Goal: Transaction & Acquisition: Download file/media

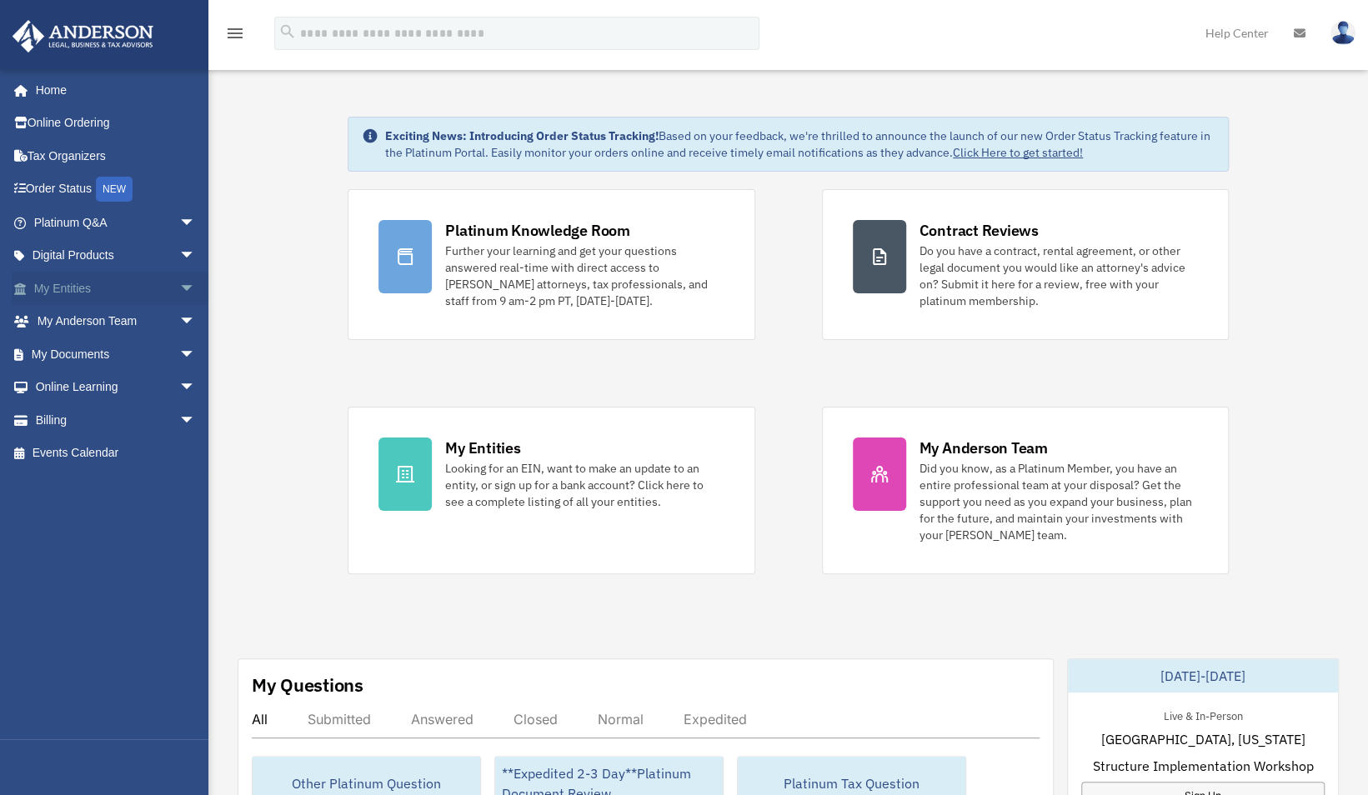
click at [83, 288] on link "My Entities arrow_drop_down" at bounding box center [116, 288] width 209 height 33
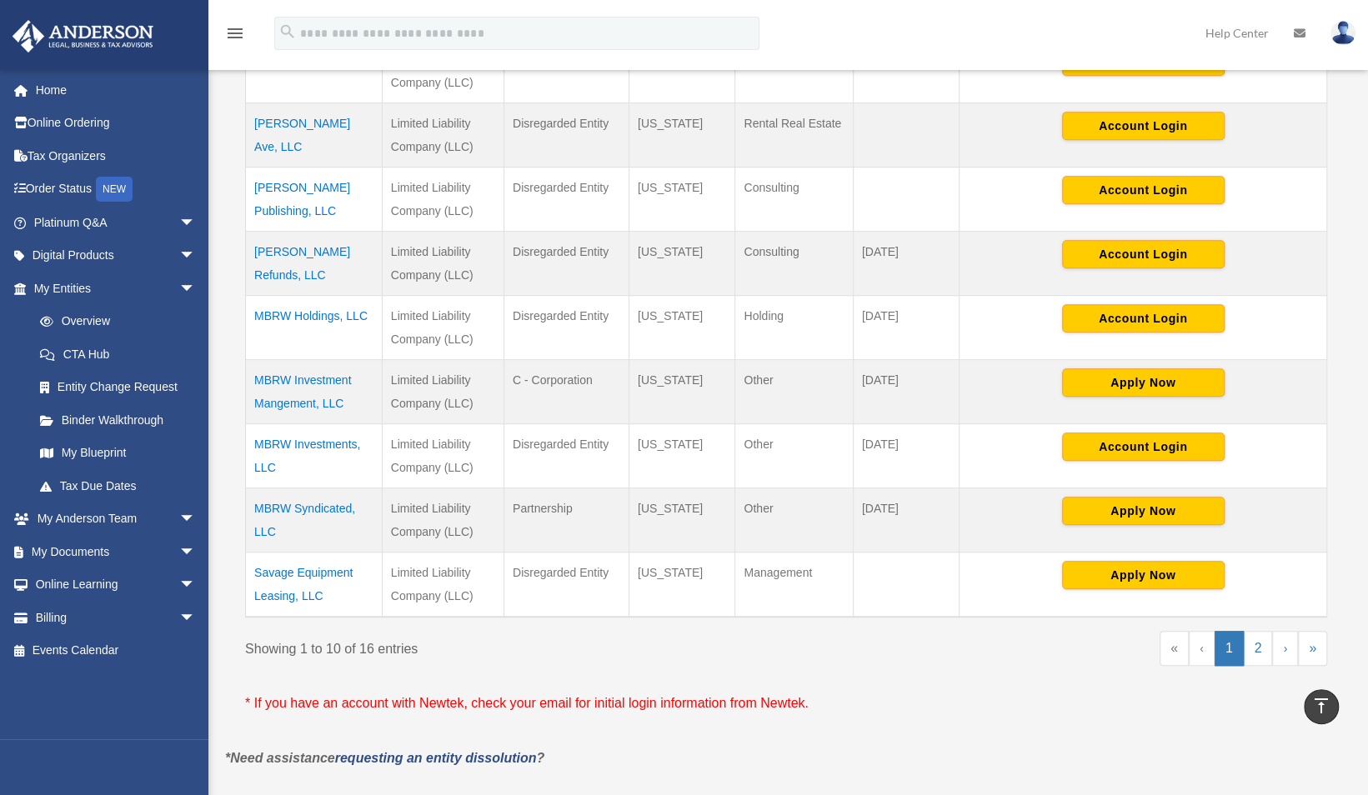
scroll to position [509, 0]
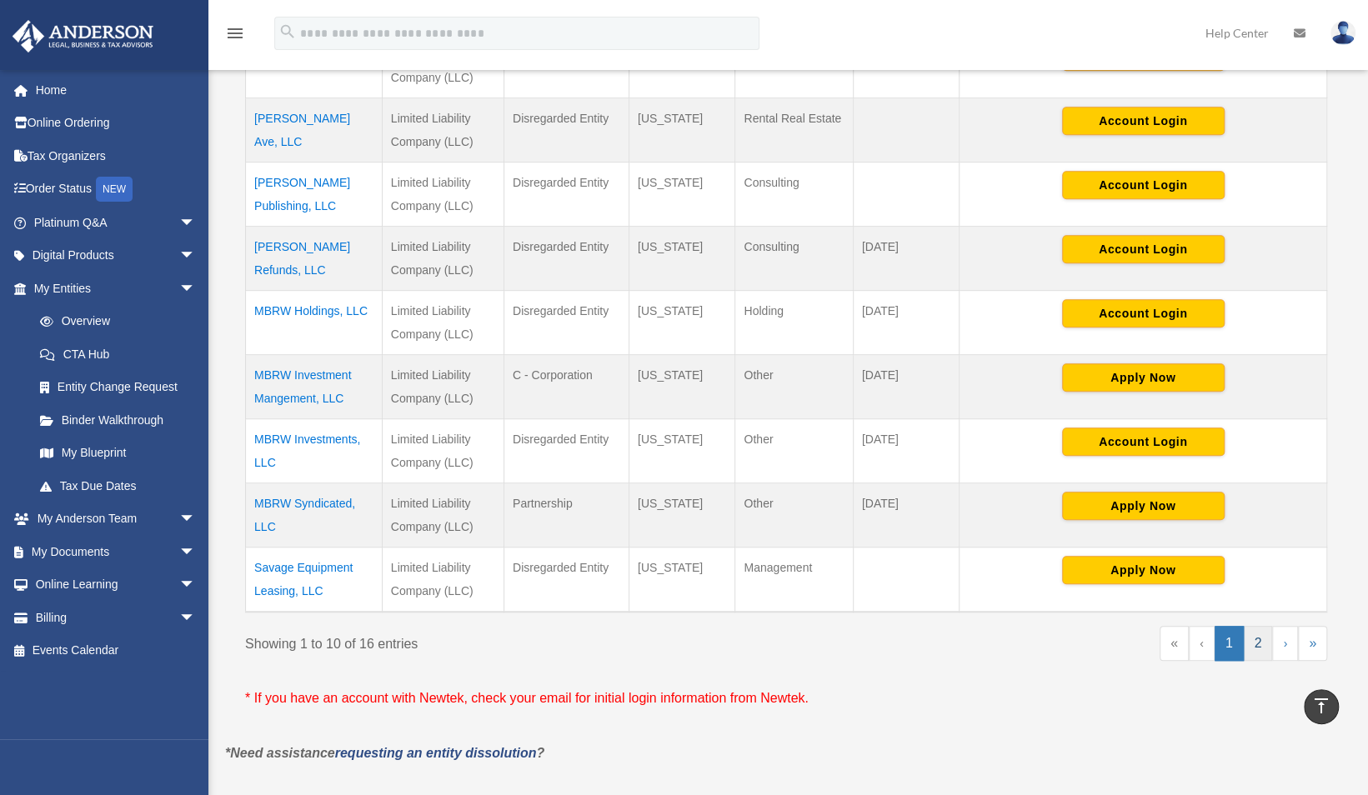
click at [1263, 641] on link "2" at bounding box center [1258, 643] width 29 height 35
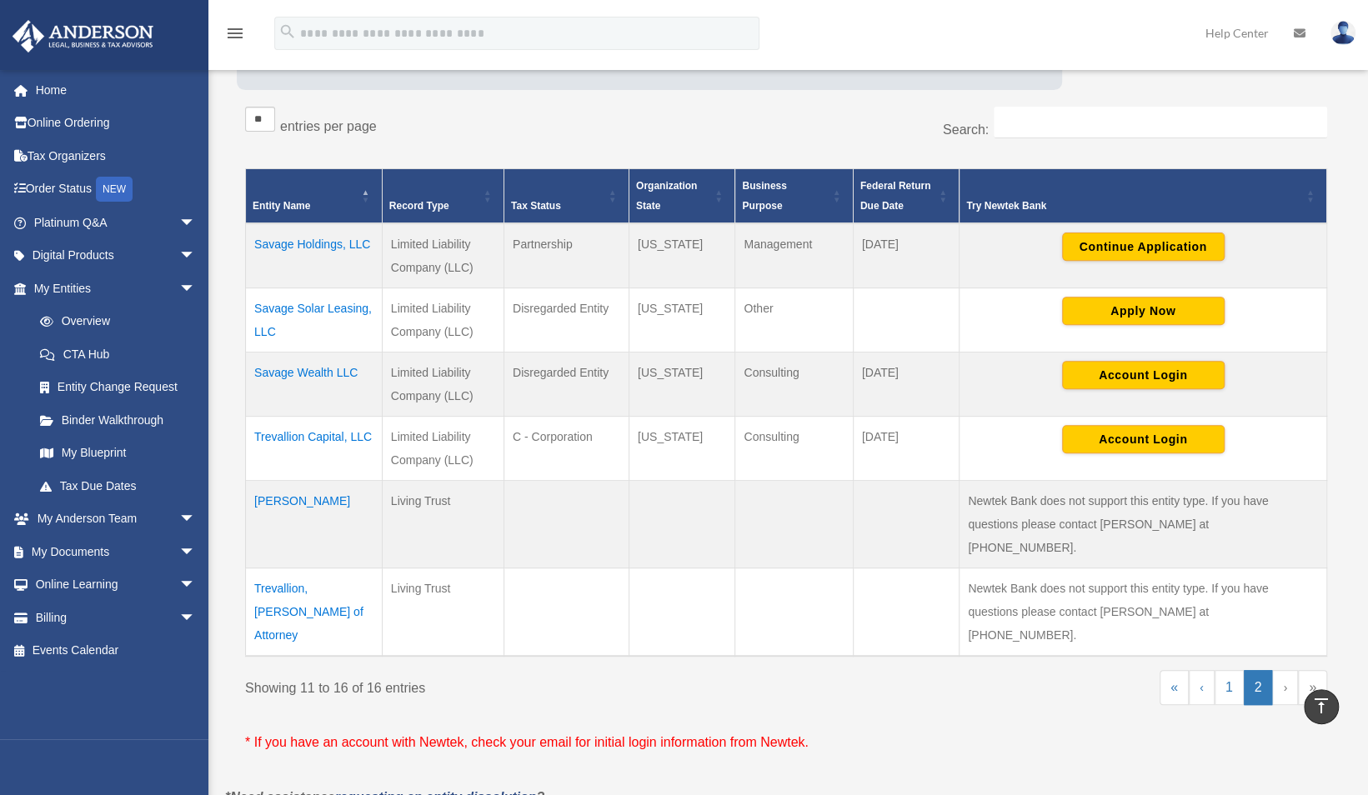
scroll to position [253, 0]
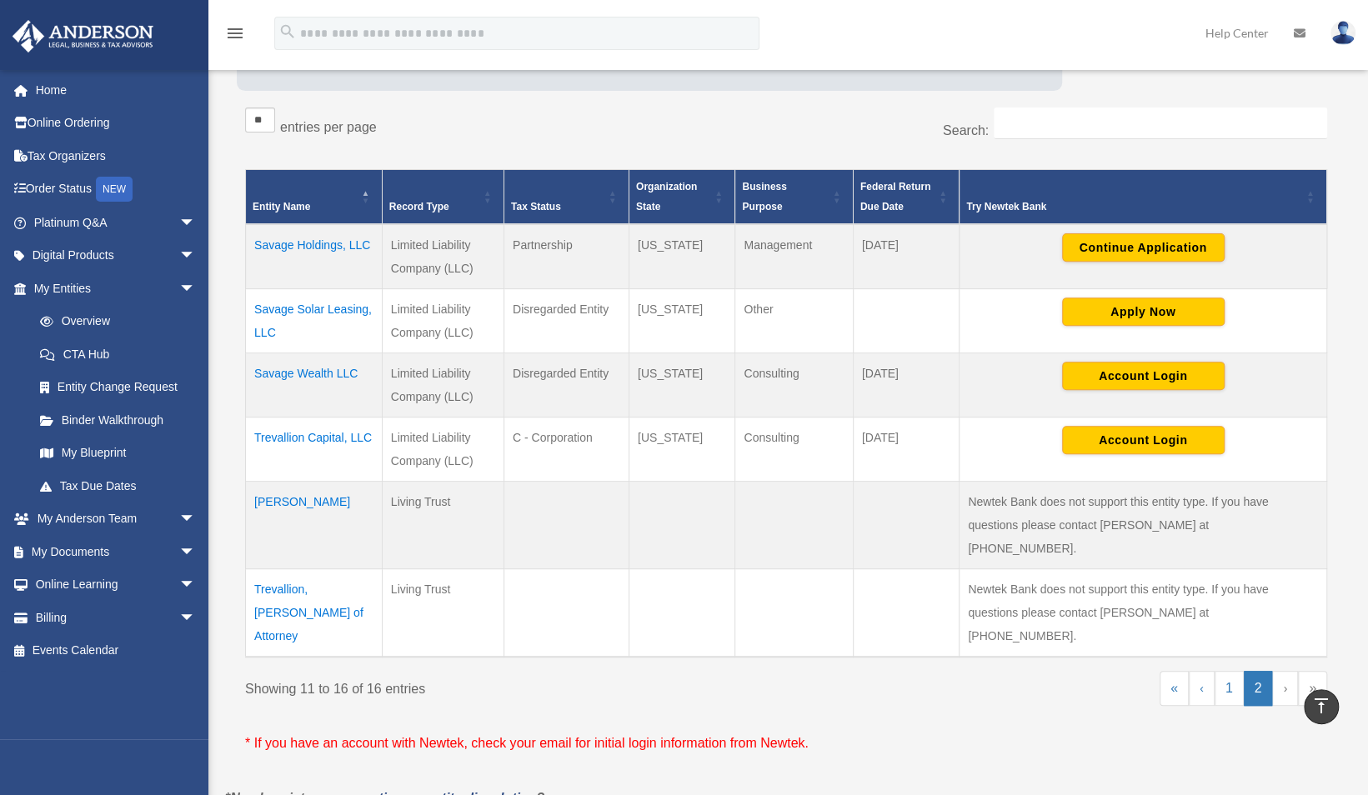
click at [342, 238] on td "Savage Holdings, LLC" at bounding box center [314, 256] width 137 height 65
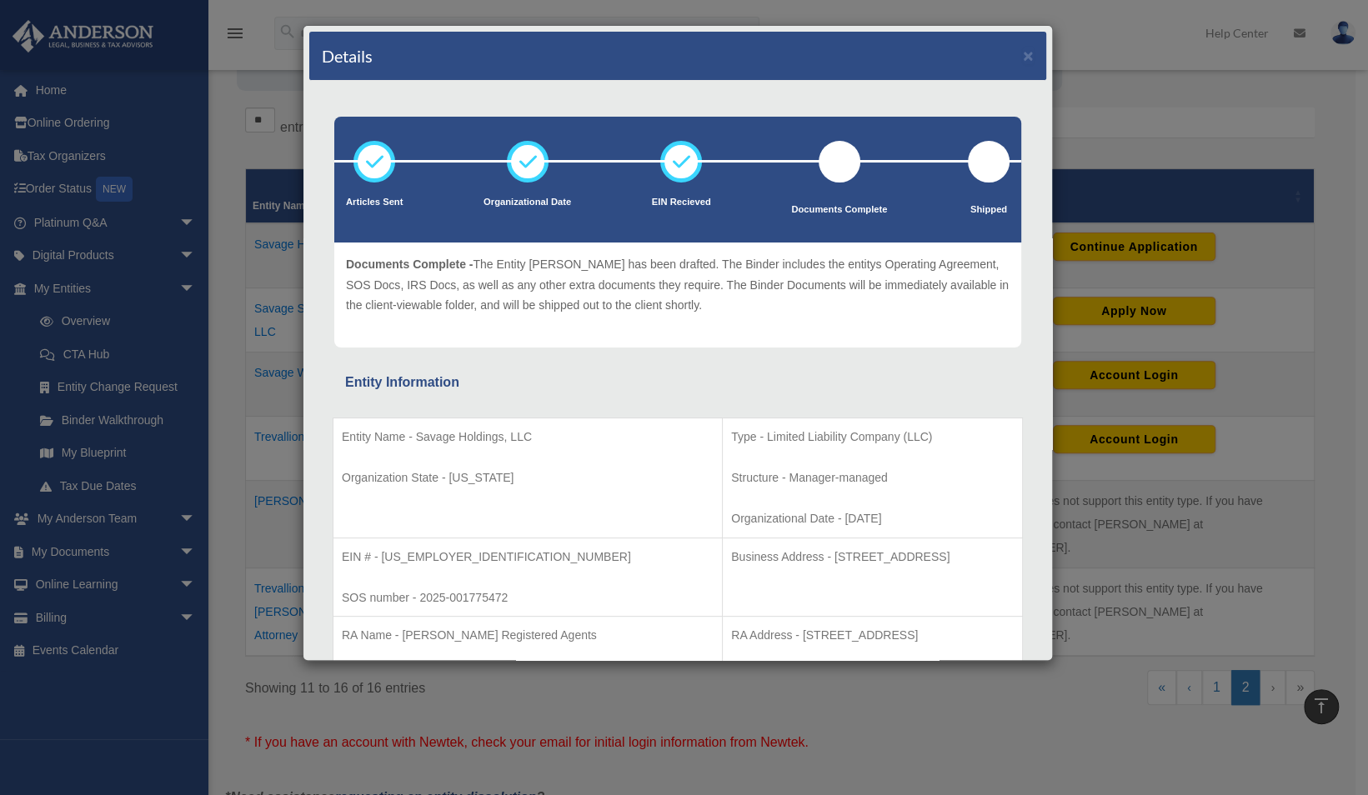
click at [65, 554] on div "Details × Articles Sent Organizational Date" at bounding box center [684, 397] width 1368 height 795
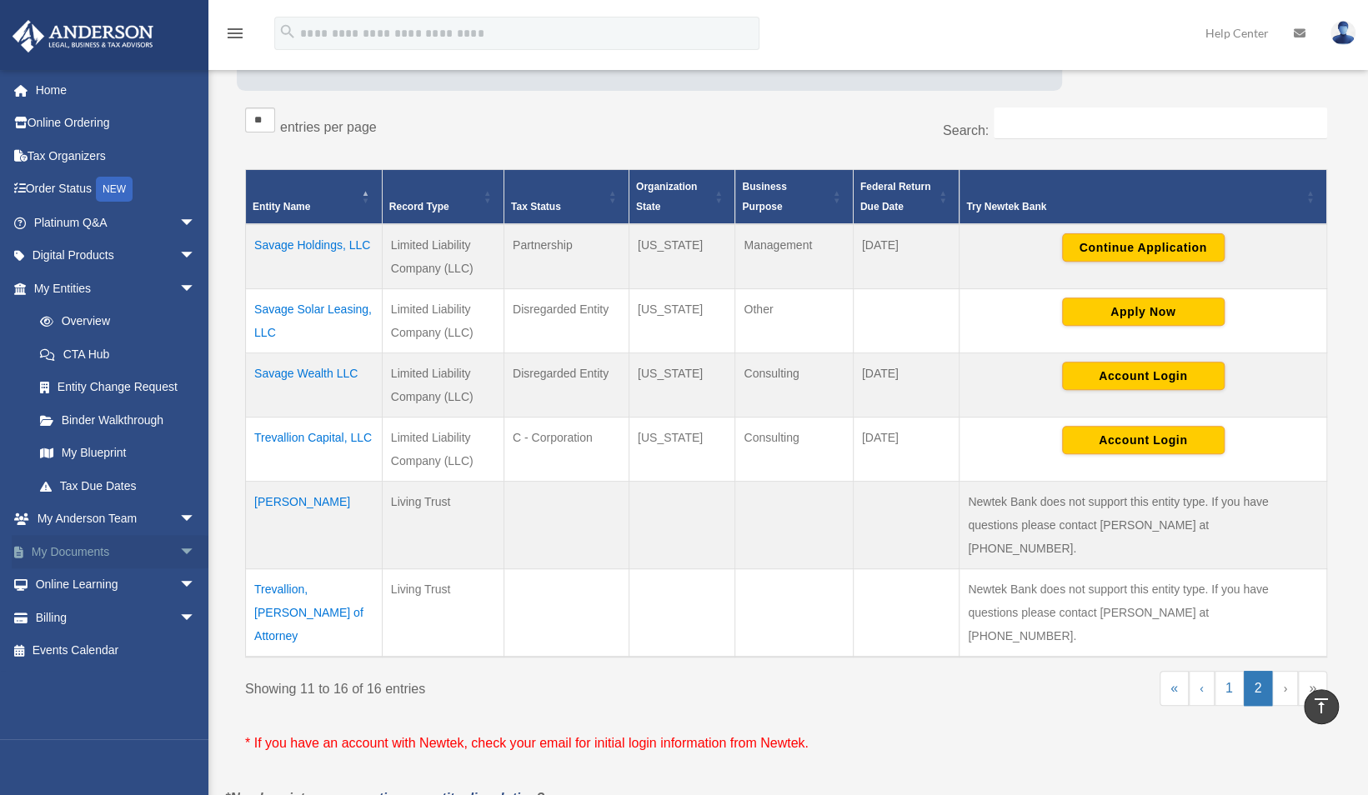
click at [95, 548] on link "My Documents arrow_drop_down" at bounding box center [116, 551] width 209 height 33
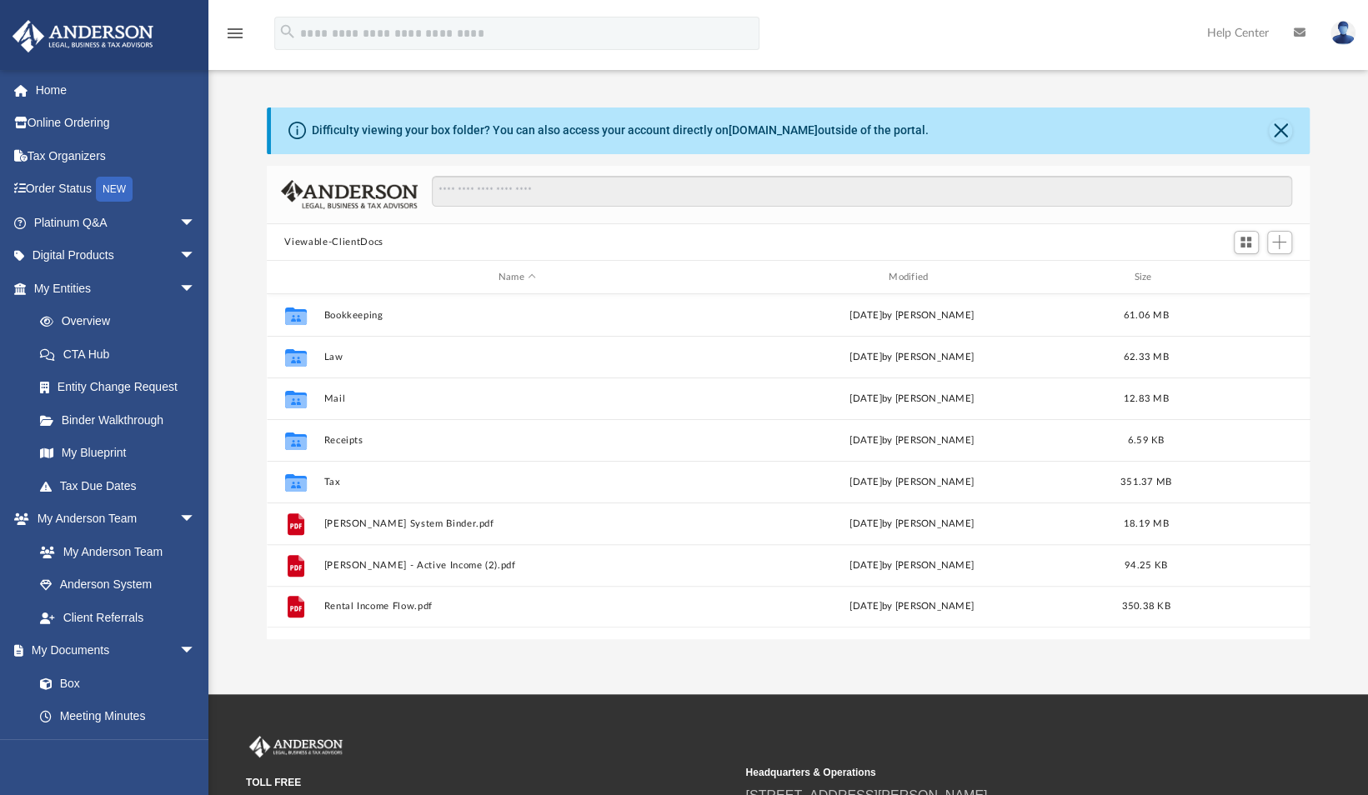
scroll to position [366, 1030]
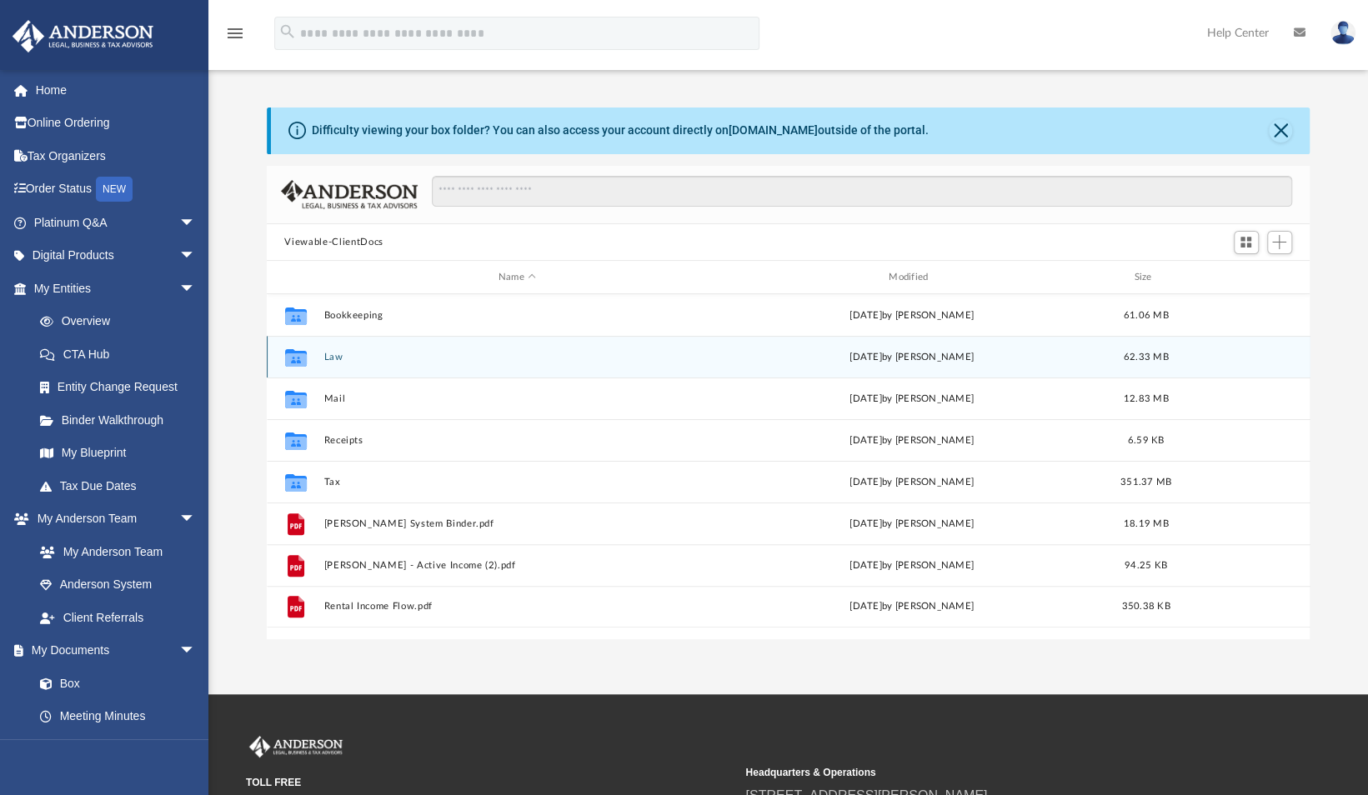
click at [320, 361] on div "Collaborated Folder Law Mon Sep 29 2025 by Skye Lovelace 62.33 MB" at bounding box center [789, 357] width 1044 height 42
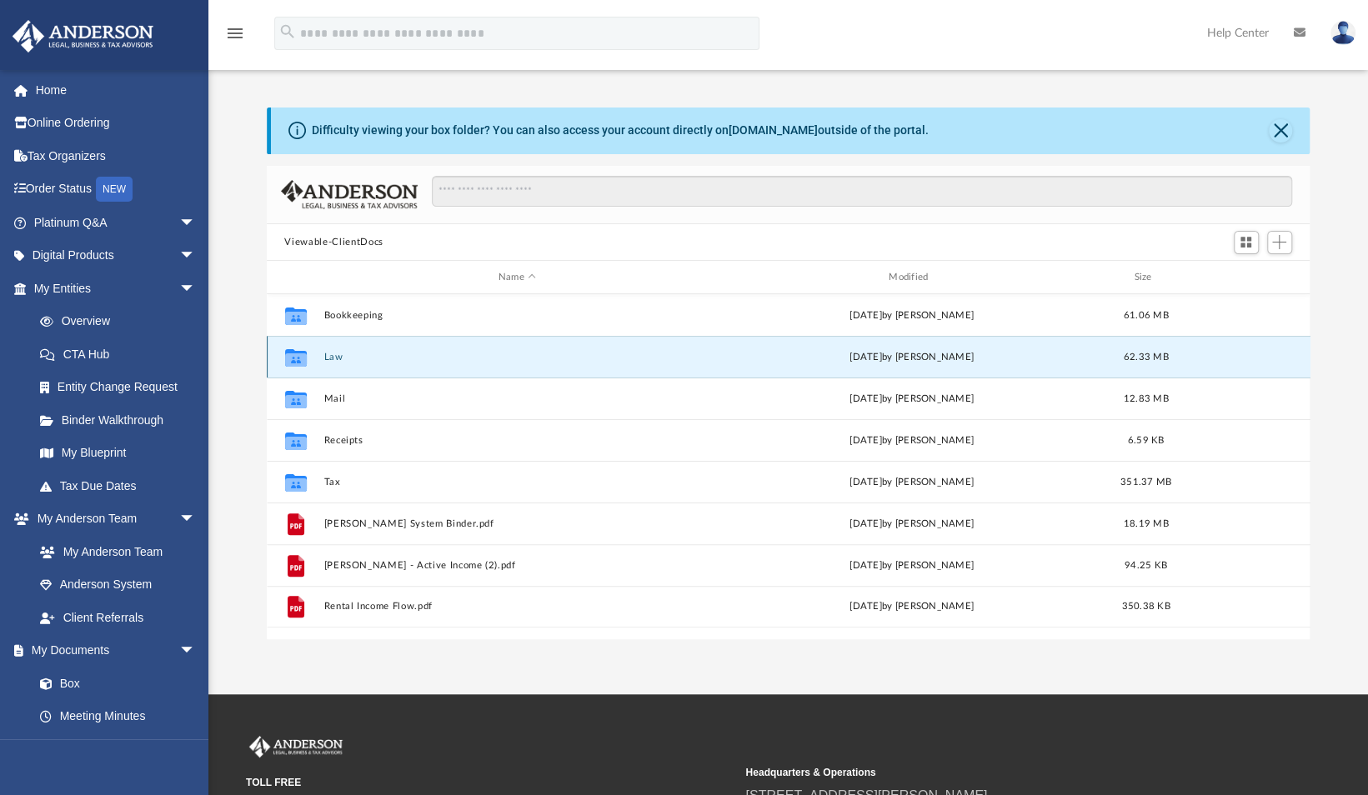
click at [340, 355] on button "Law" at bounding box center [516, 357] width 387 height 11
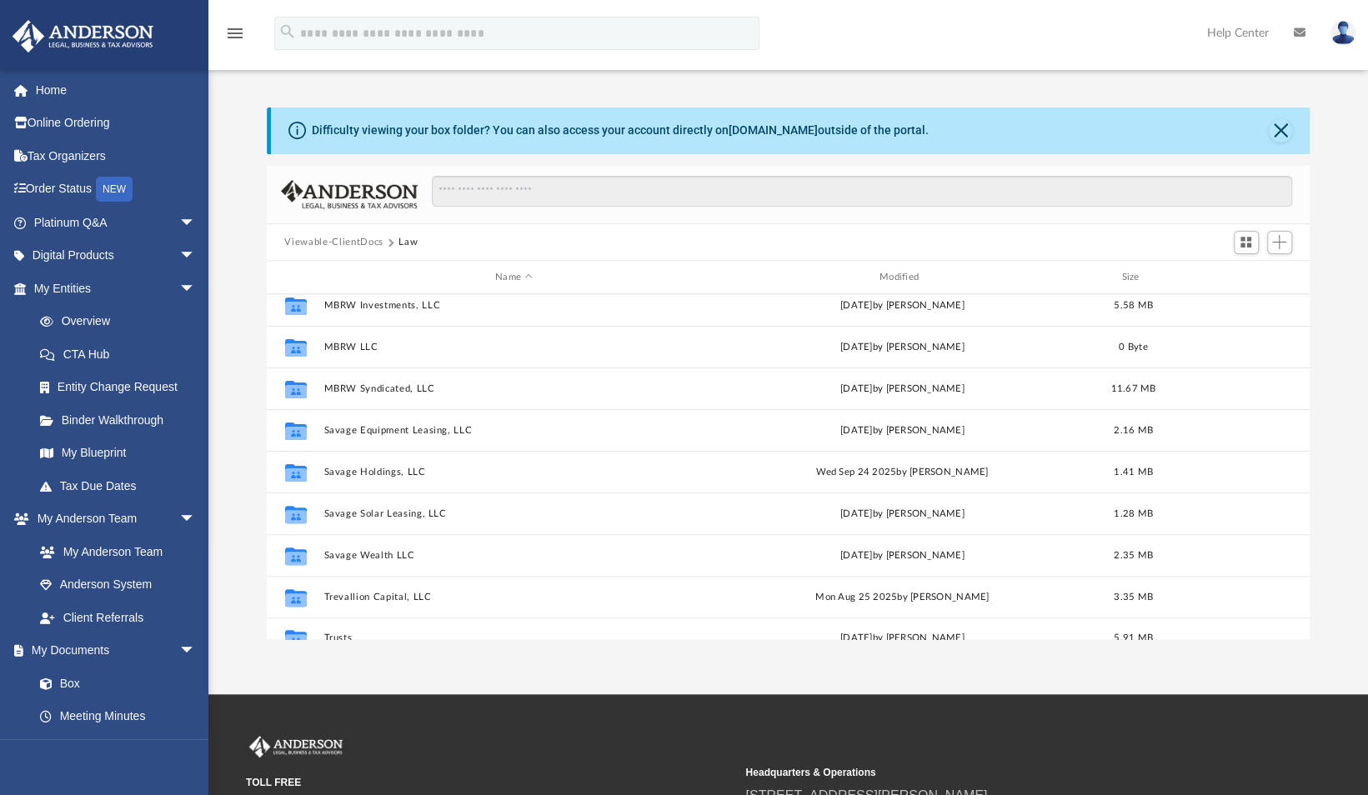
scroll to position [303, 0]
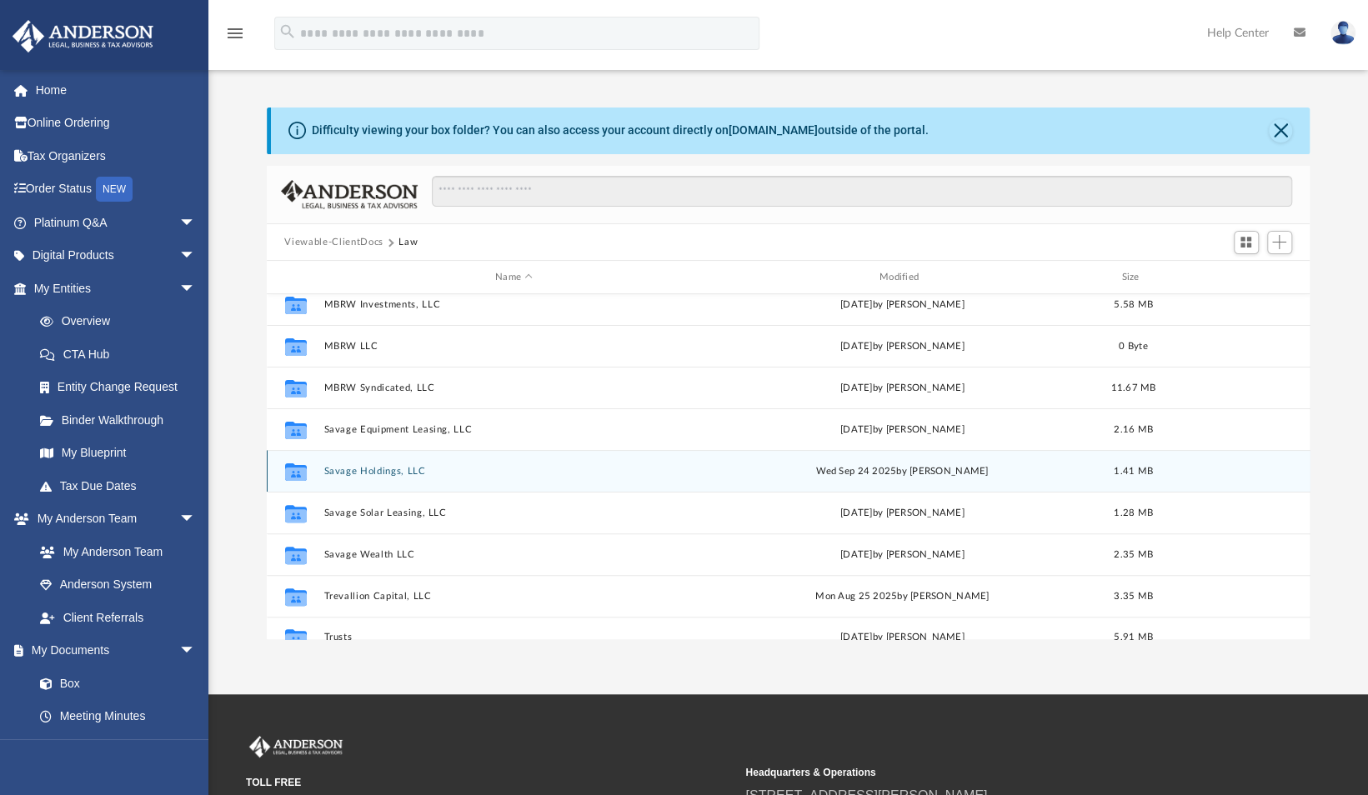
click at [387, 474] on button "Savage Holdings, LLC" at bounding box center [513, 471] width 381 height 11
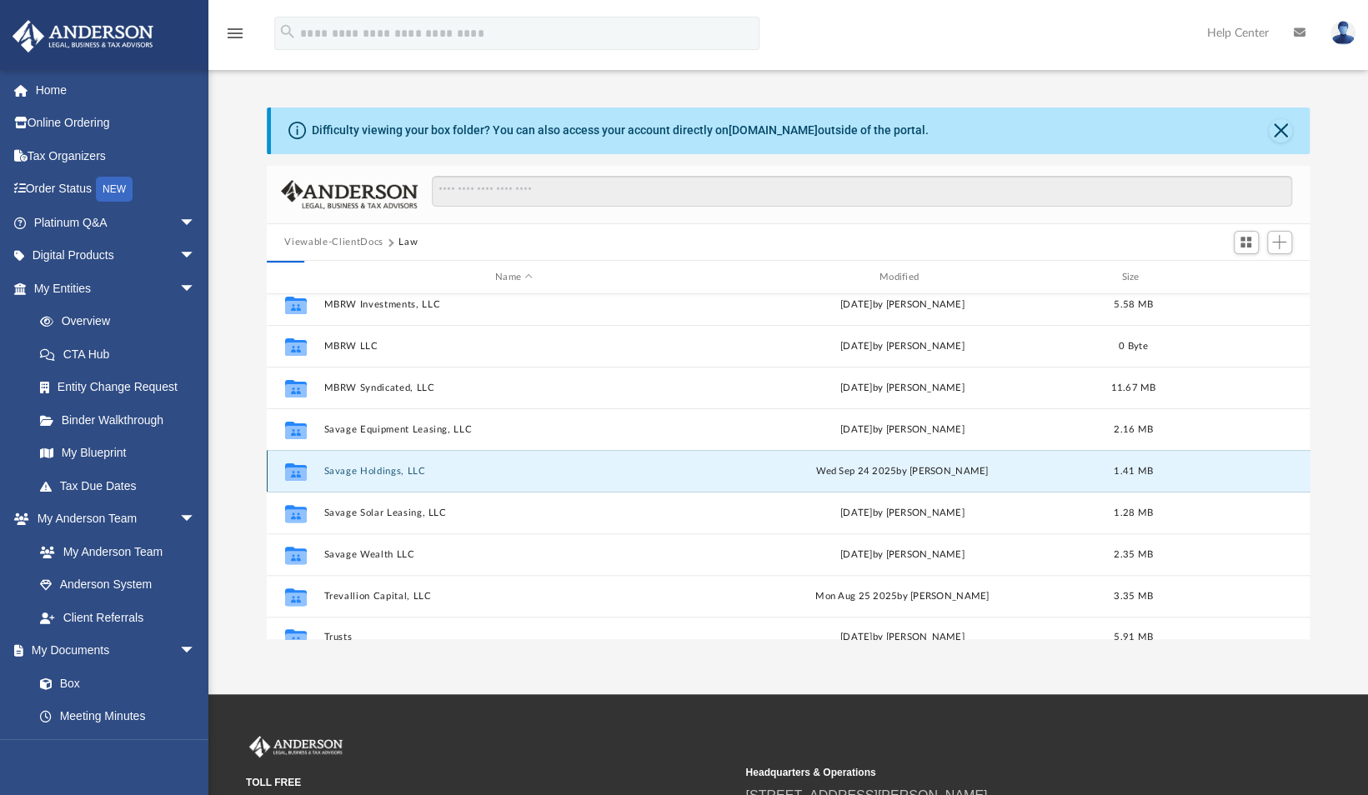
scroll to position [0, 0]
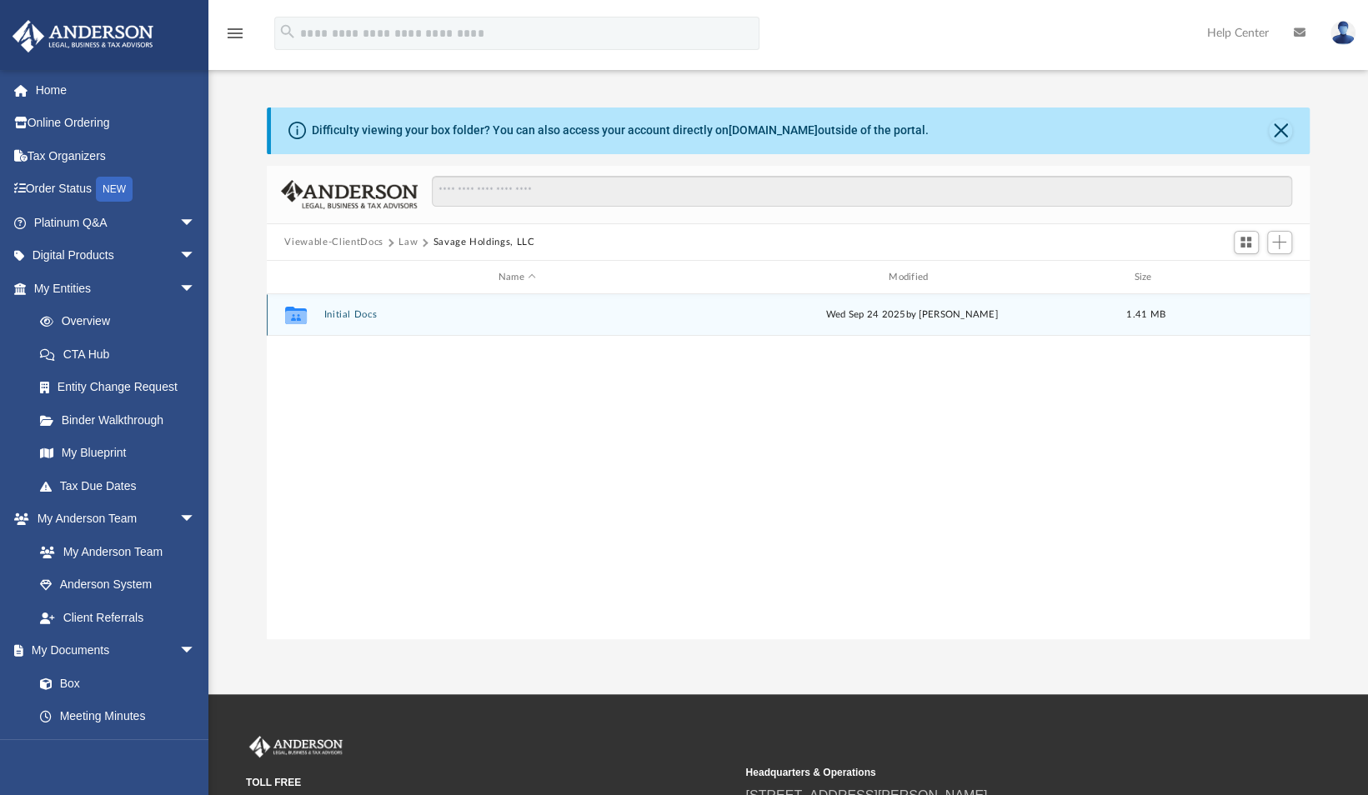
click at [340, 318] on button "Initial Docs" at bounding box center [516, 315] width 387 height 11
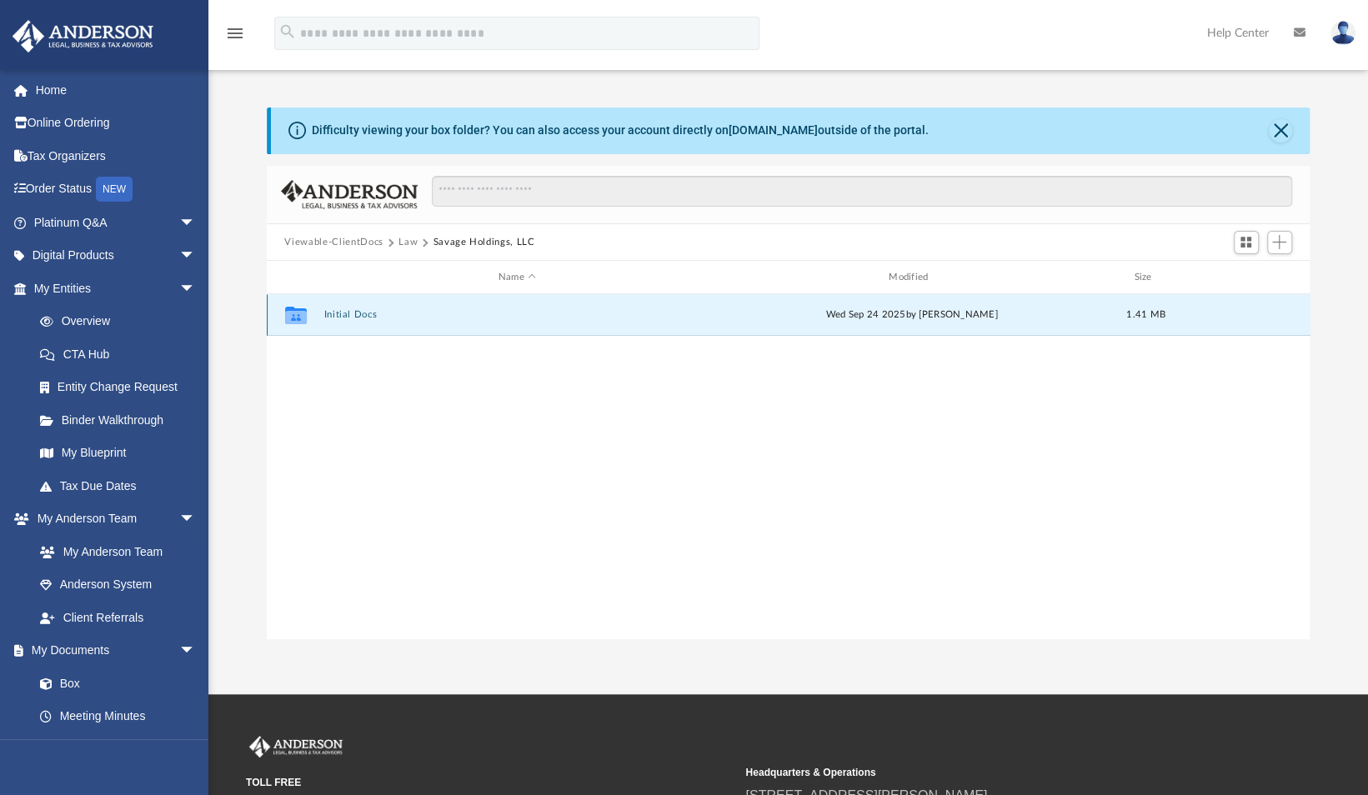
click at [340, 318] on button "Initial Docs" at bounding box center [516, 315] width 387 height 11
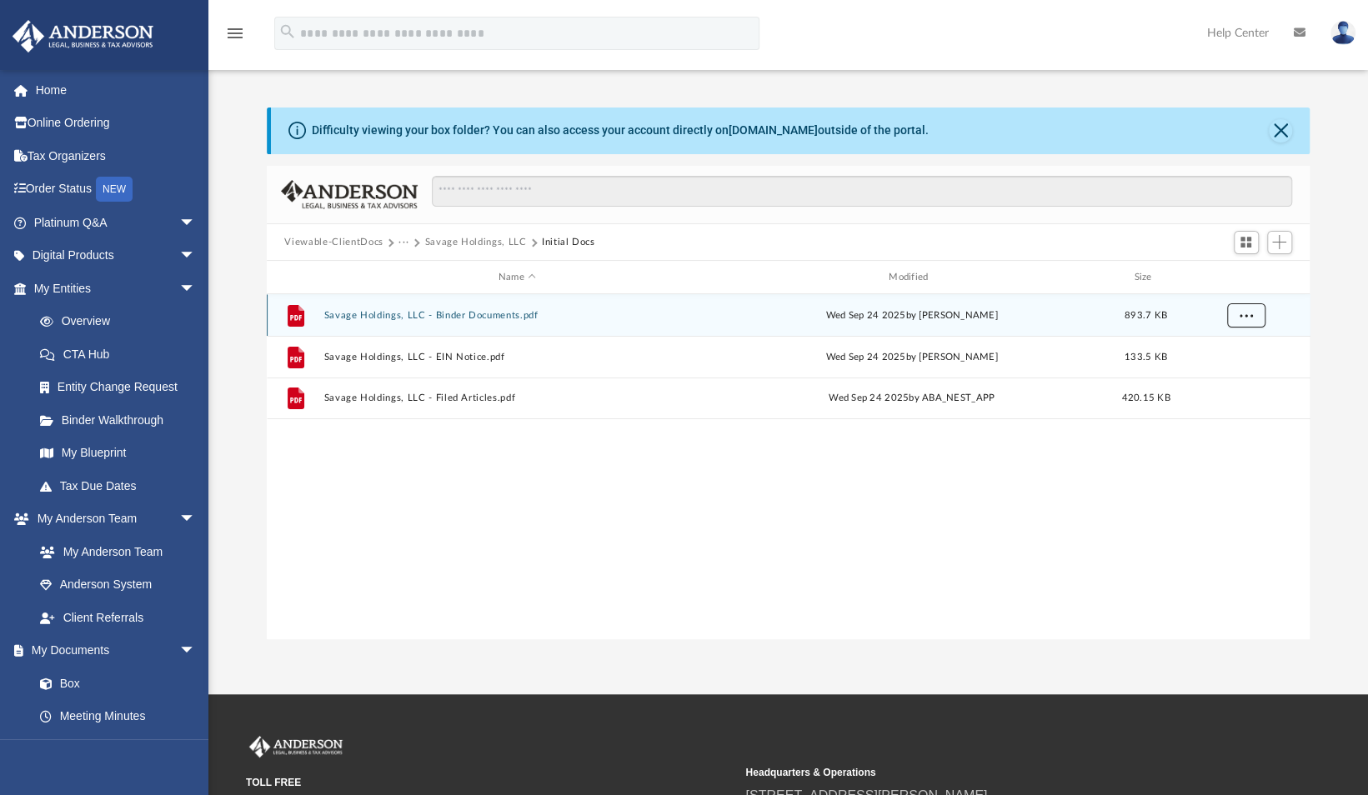
click at [1243, 312] on span "More options" at bounding box center [1245, 315] width 13 height 9
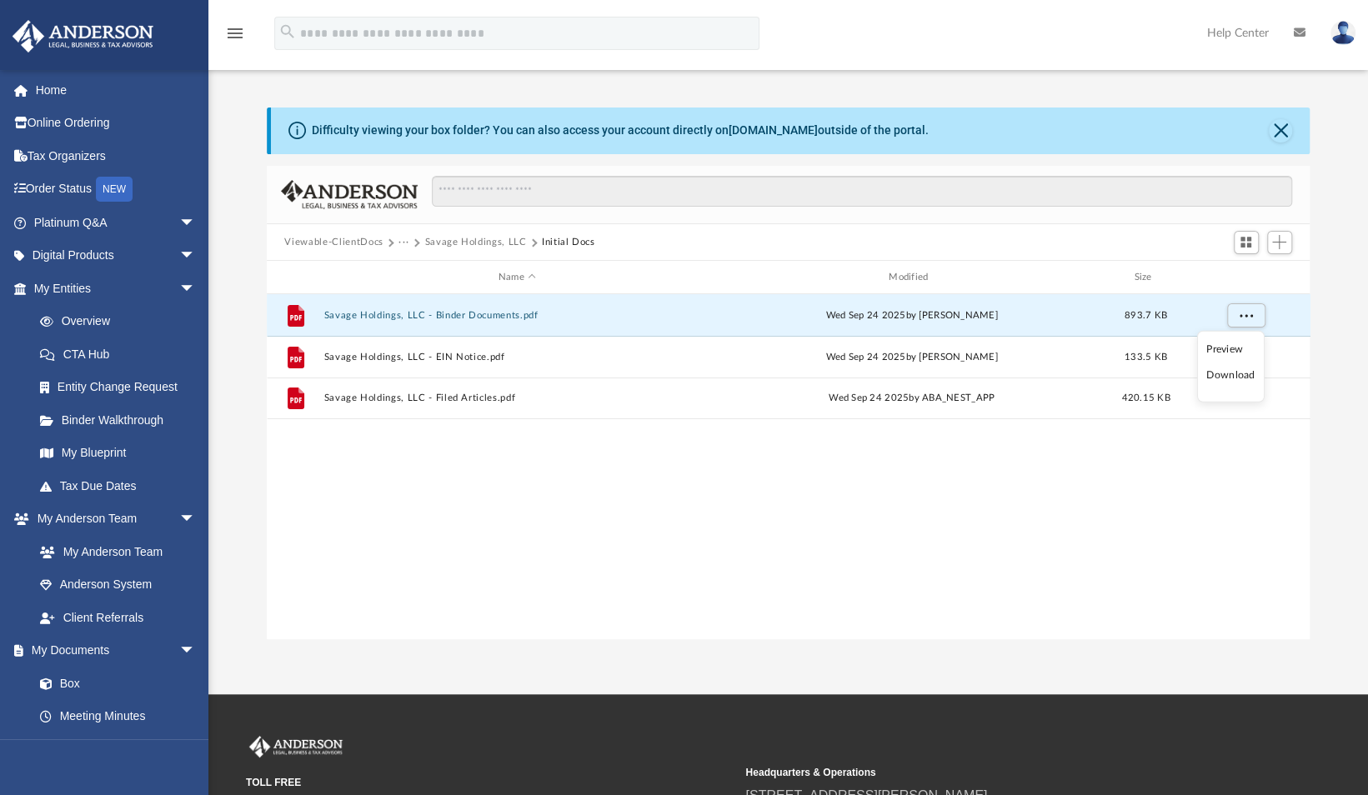
click at [1232, 373] on li "Download" at bounding box center [1230, 376] width 48 height 18
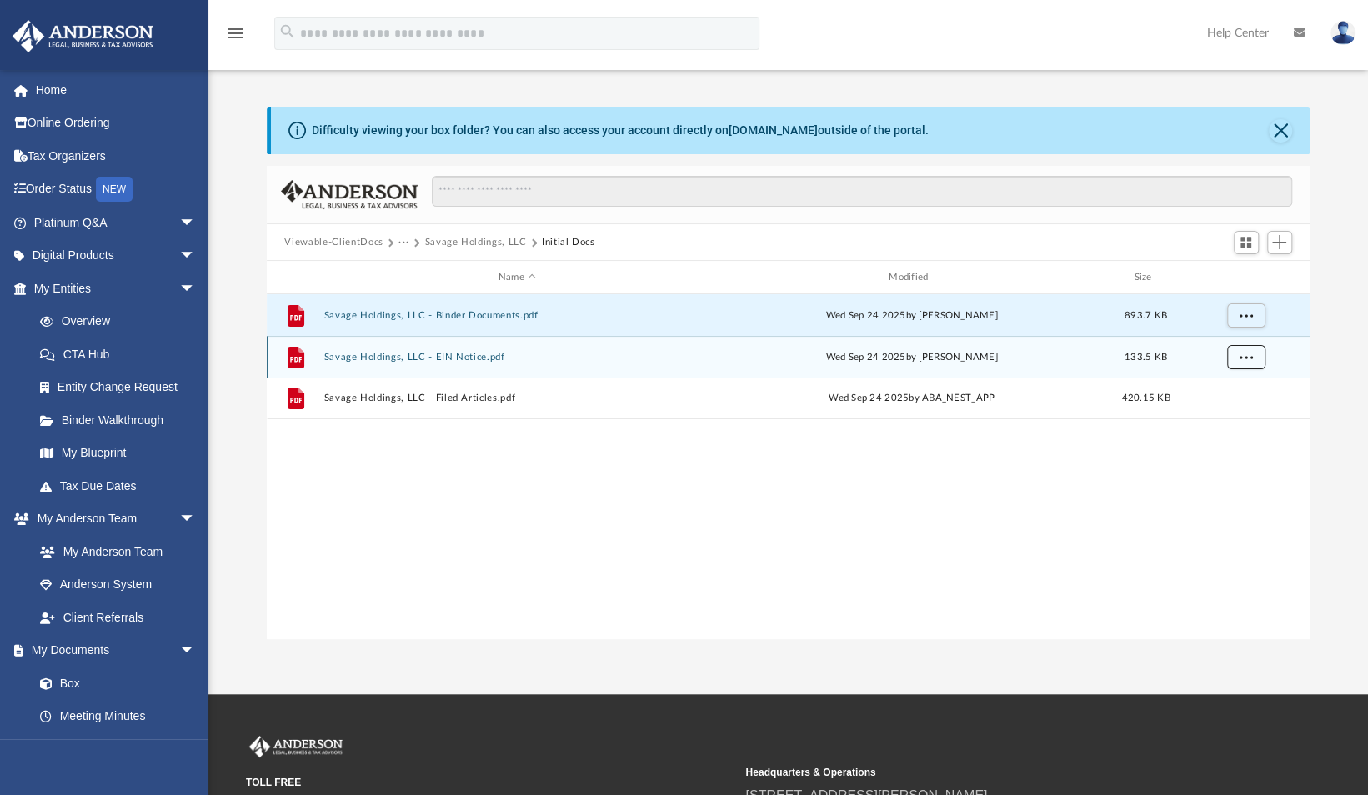
click at [1241, 353] on span "More options" at bounding box center [1245, 357] width 13 height 9
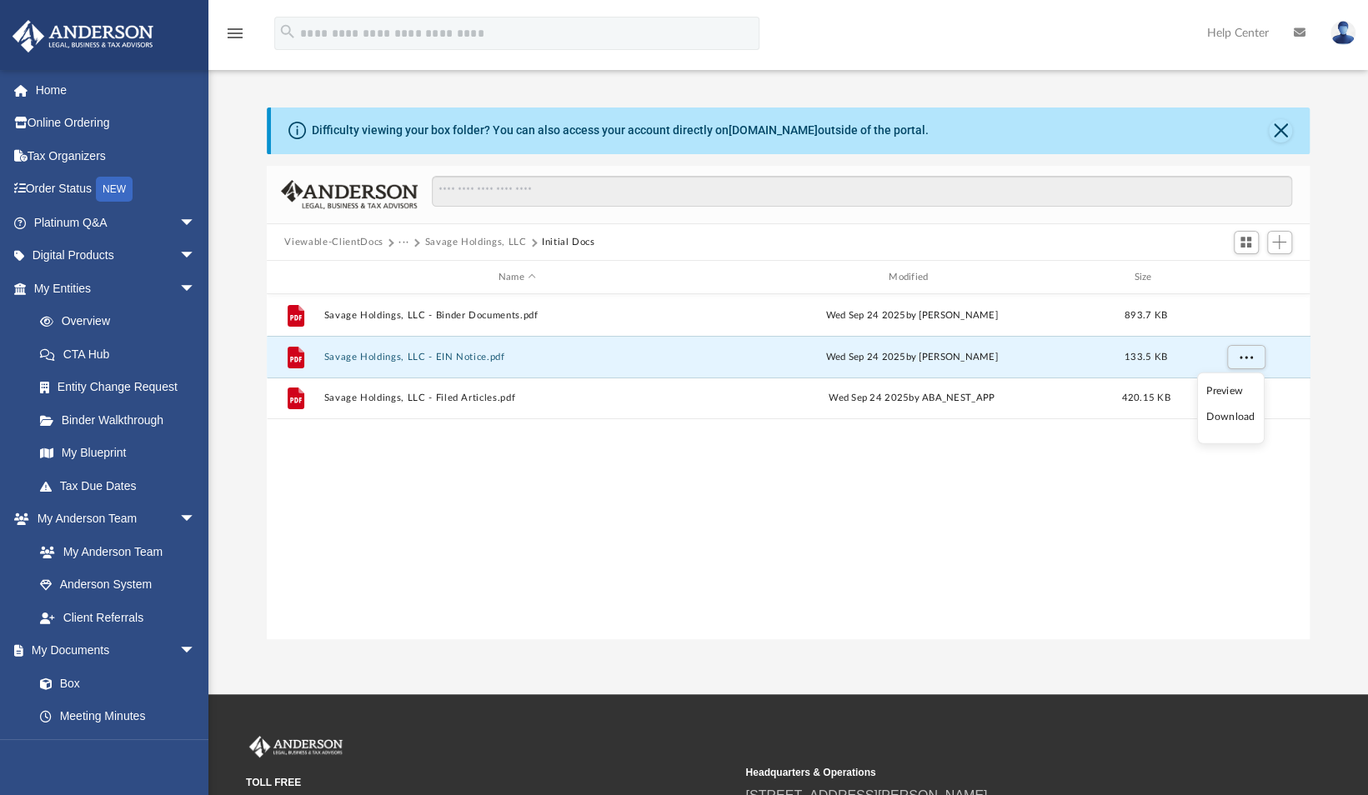
click at [1225, 414] on li "Download" at bounding box center [1230, 417] width 48 height 18
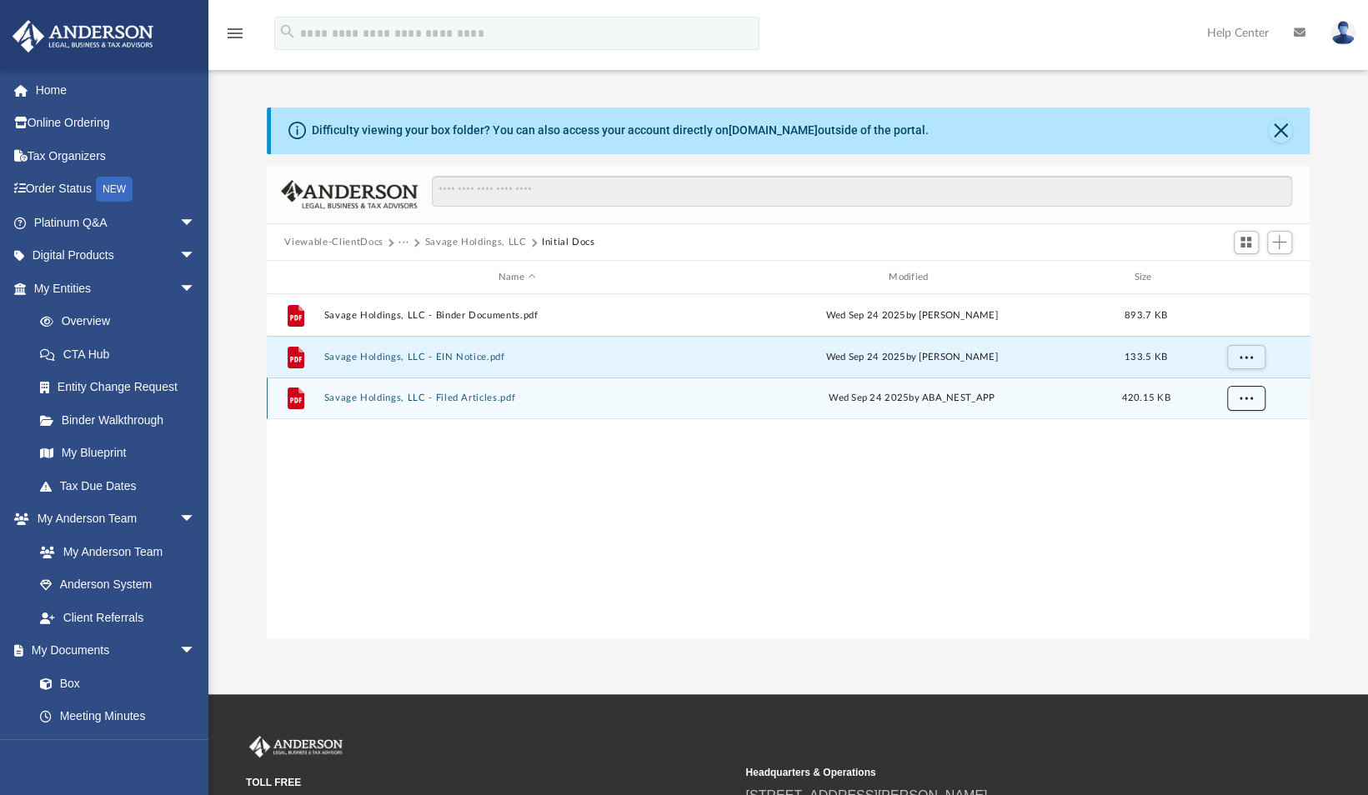
click at [1244, 398] on span "More options" at bounding box center [1245, 397] width 13 height 9
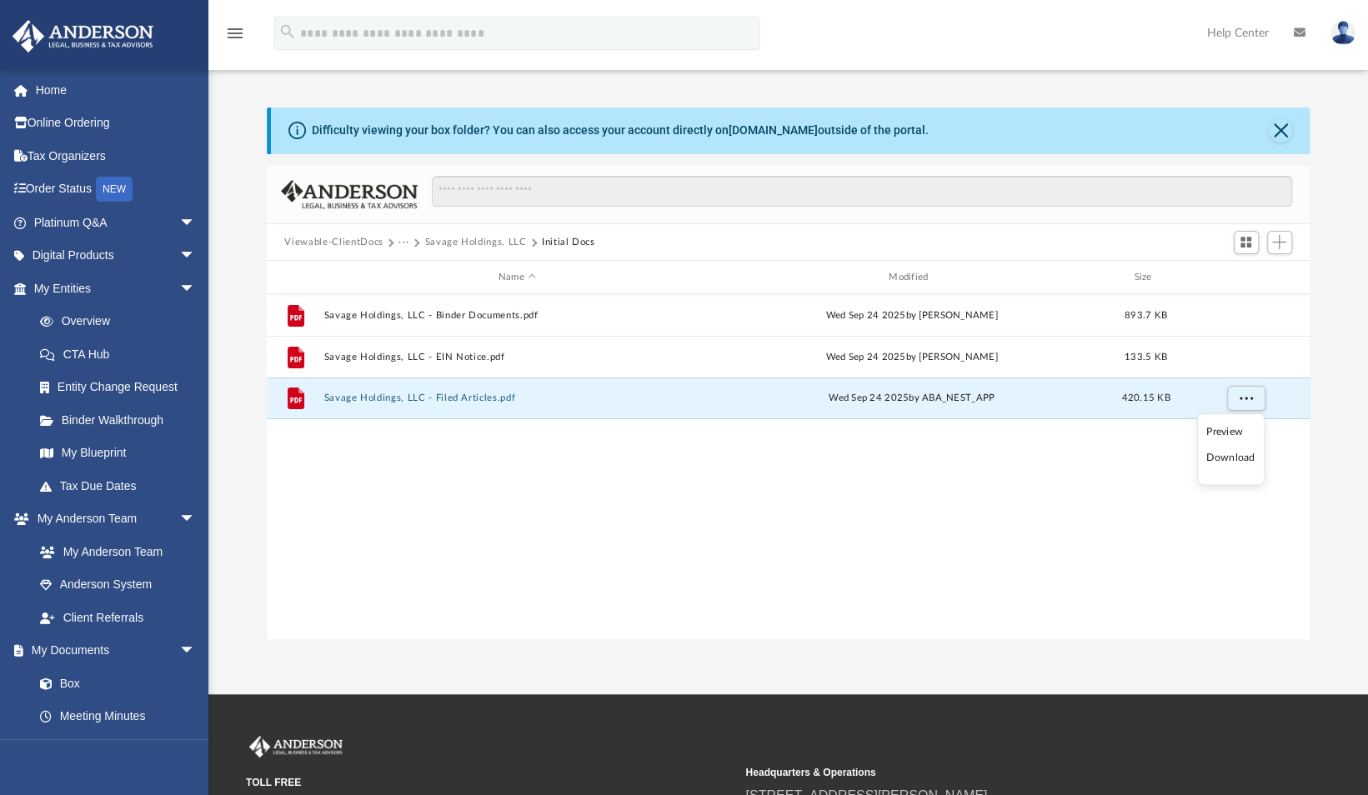
click at [1235, 463] on li "Download" at bounding box center [1230, 459] width 48 height 18
click at [460, 396] on button "Savage Holdings, LLC - Filed Articles.pdf" at bounding box center [516, 398] width 387 height 11
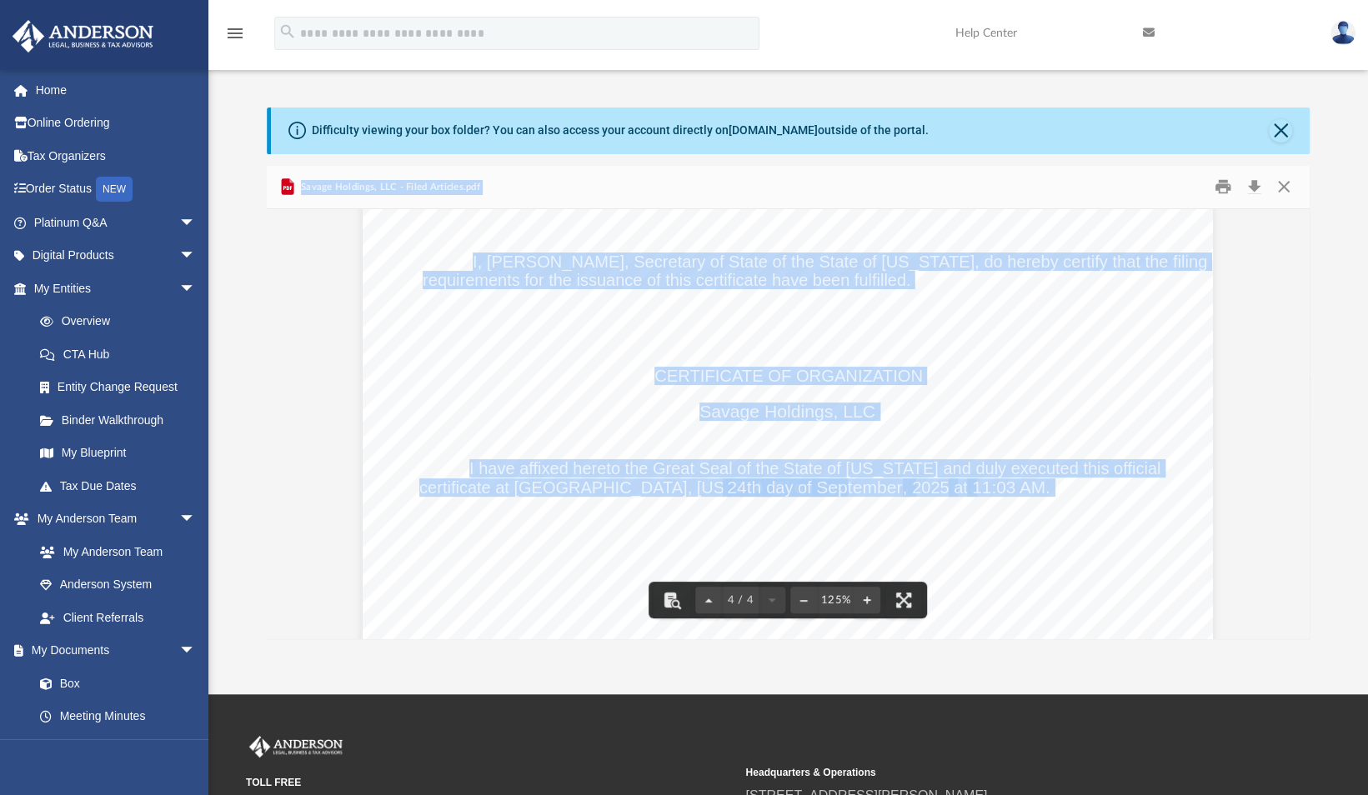
scroll to position [3499, 0]
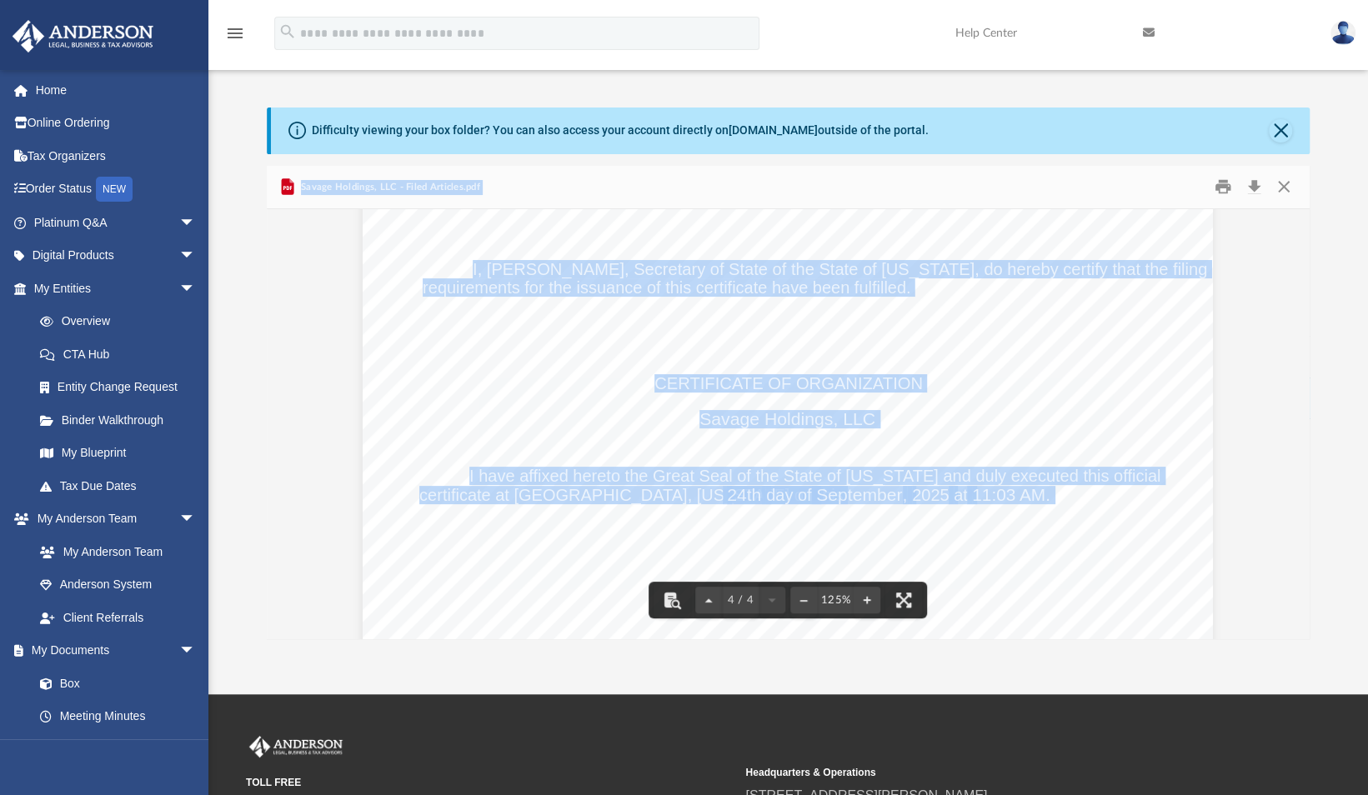
click at [363, 599] on div "STATE OF WYOMING Office of the Secretary of State I, CHUCK GRAY, Secretary of S…" at bounding box center [788, 649] width 850 height 1100
click at [1285, 185] on button "Close" at bounding box center [1284, 187] width 30 height 26
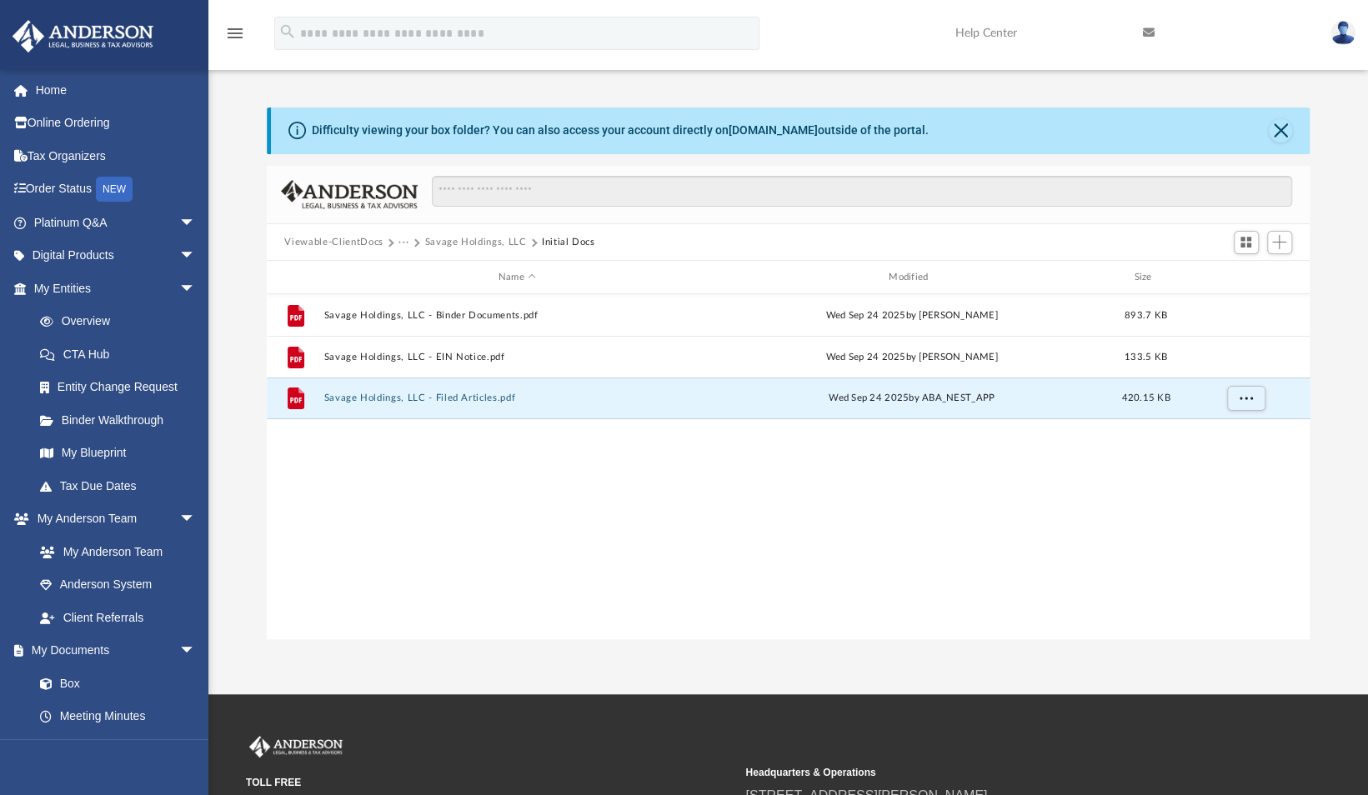
click at [468, 238] on button "Savage Holdings, LLC" at bounding box center [475, 242] width 102 height 15
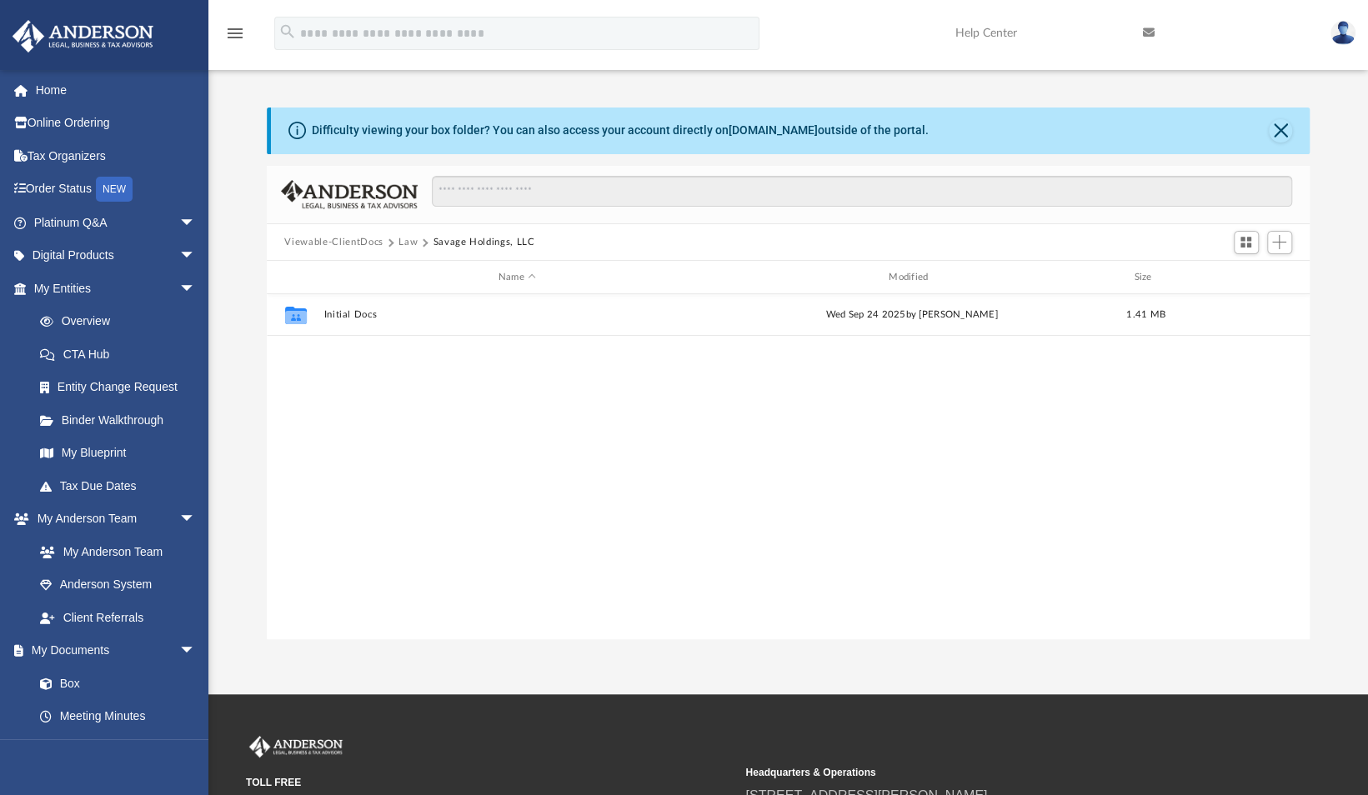
click at [410, 240] on button "Law" at bounding box center [407, 242] width 19 height 15
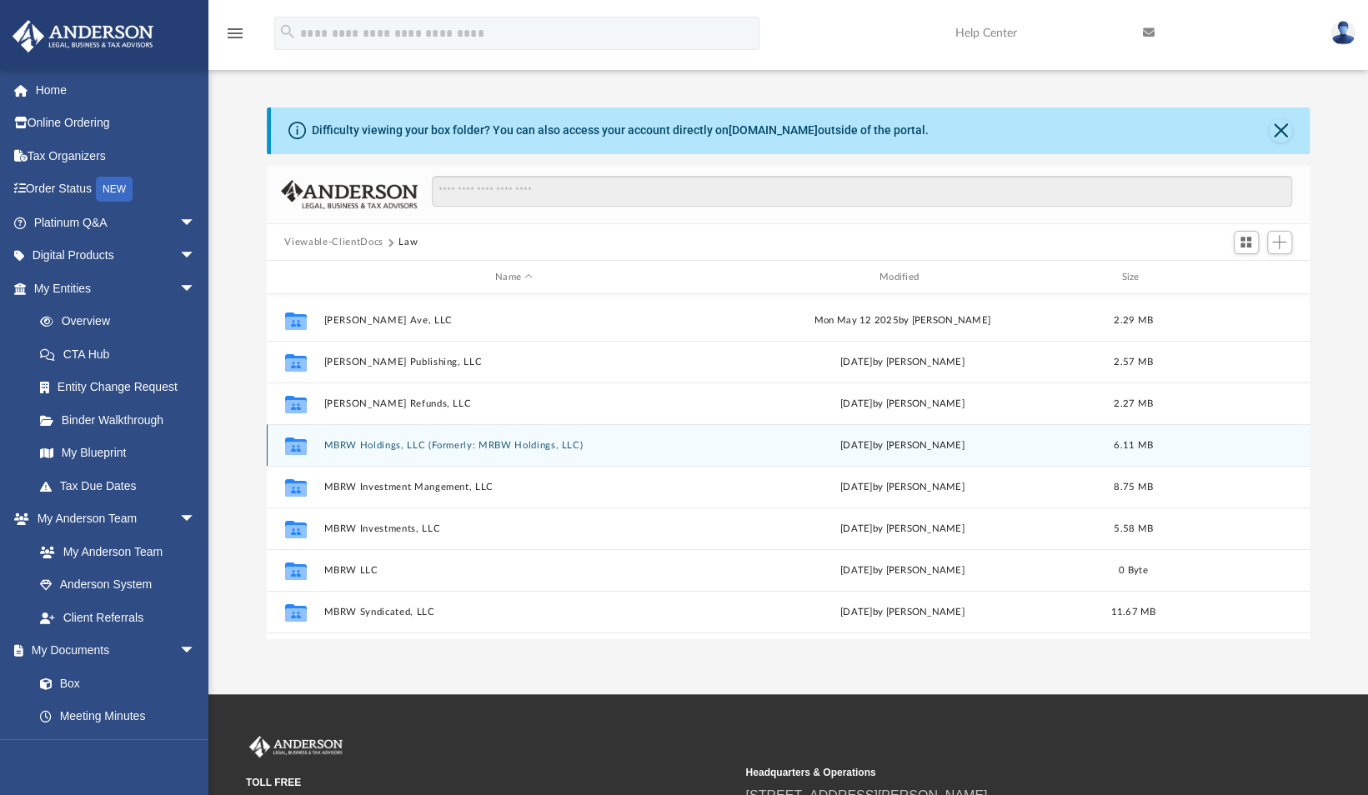
scroll to position [320, 0]
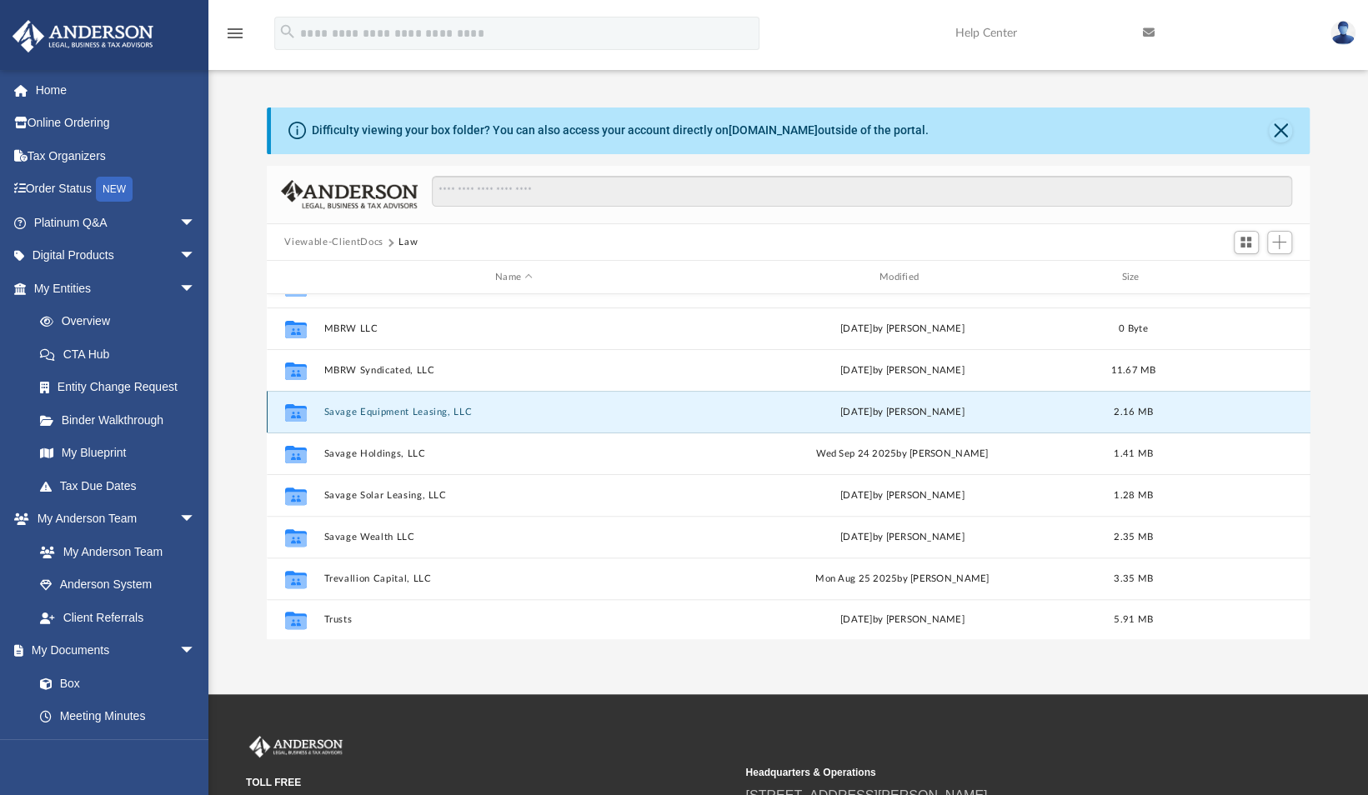
click at [440, 407] on button "Savage Equipment Leasing, LLC" at bounding box center [513, 412] width 381 height 11
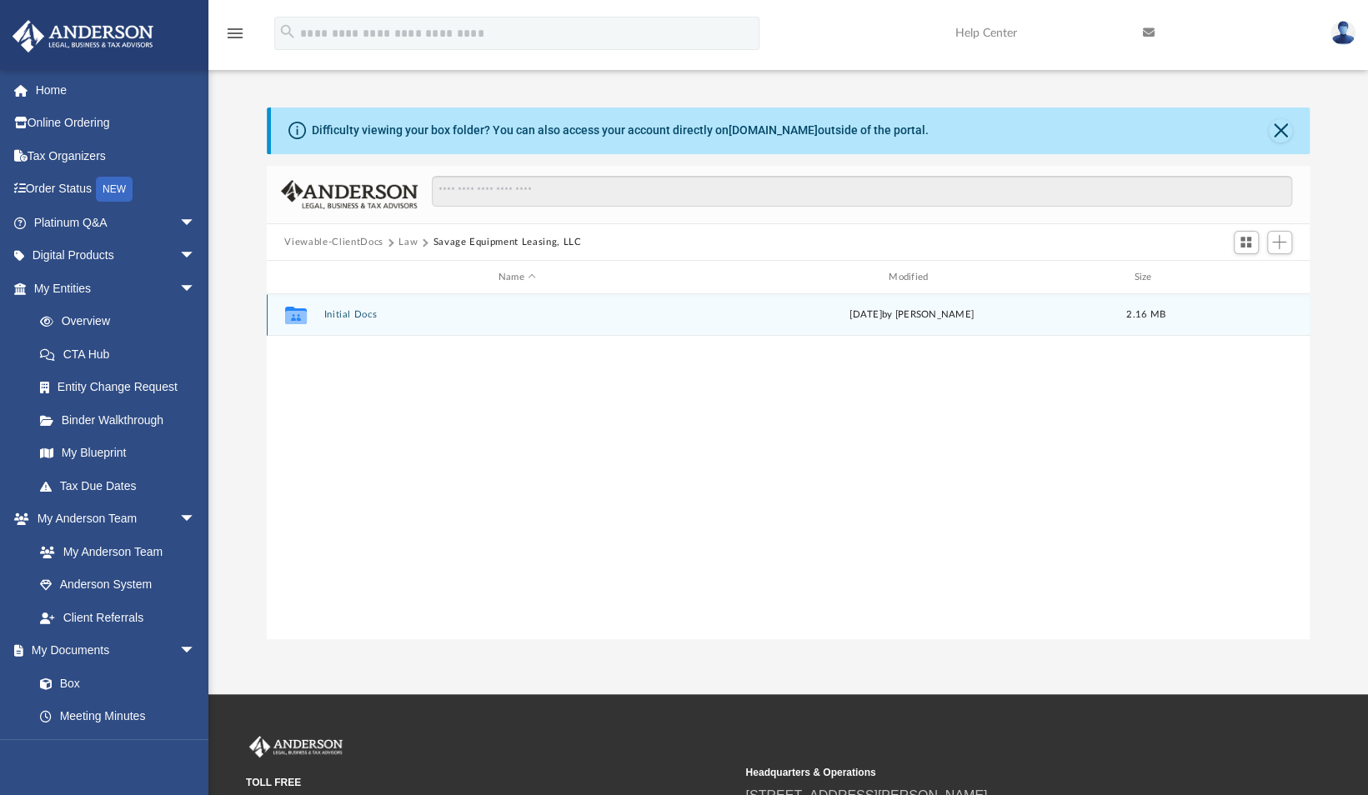
click at [401, 317] on button "Initial Docs" at bounding box center [516, 315] width 387 height 11
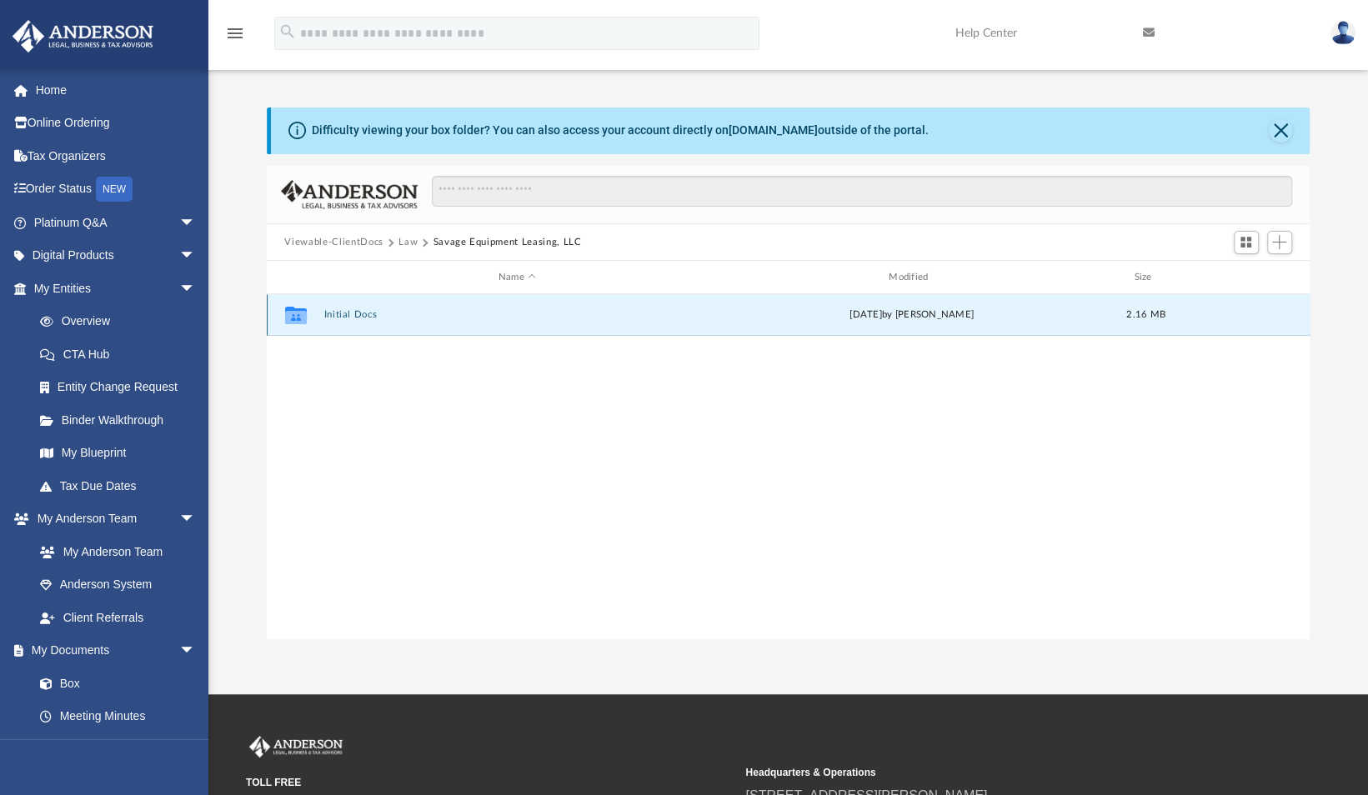
click at [401, 317] on button "Initial Docs" at bounding box center [516, 315] width 387 height 11
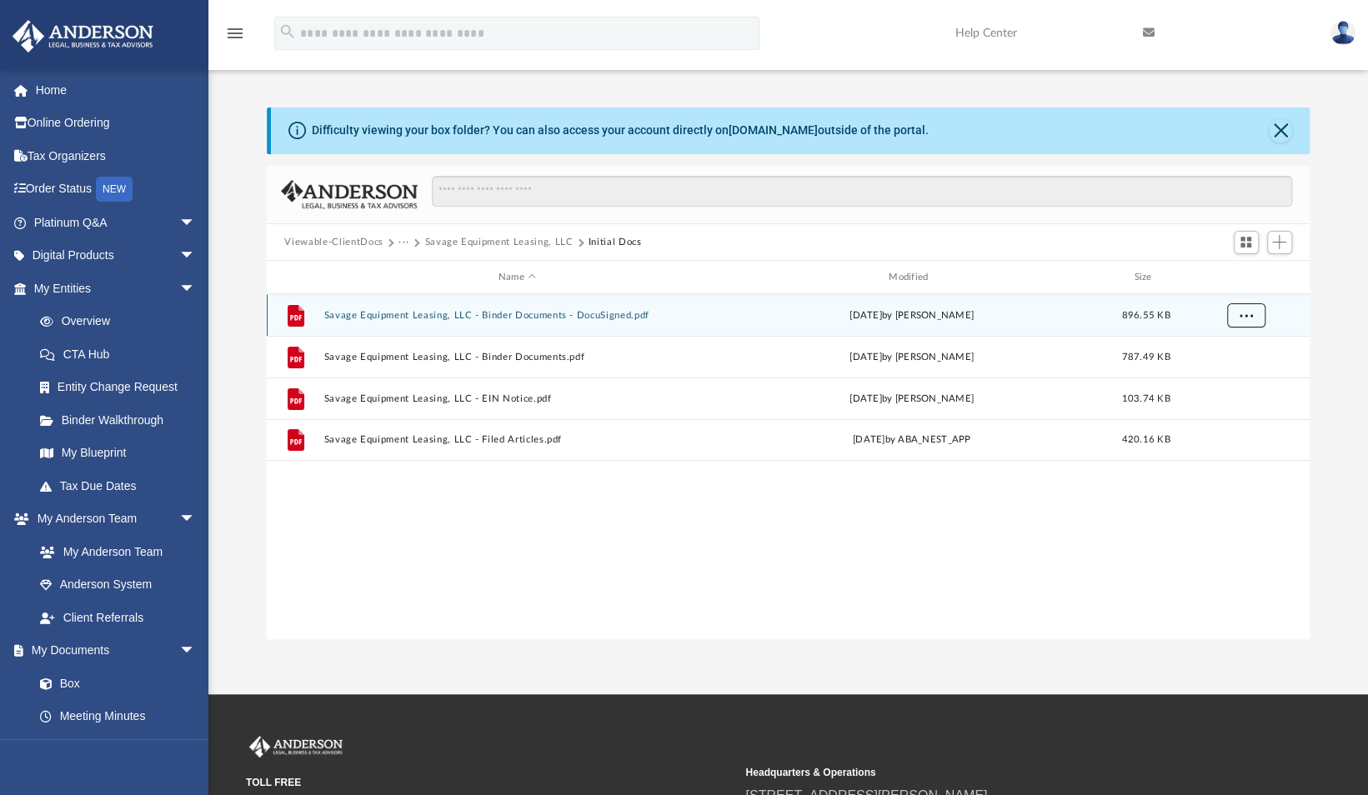
click at [1250, 312] on span "More options" at bounding box center [1245, 315] width 13 height 9
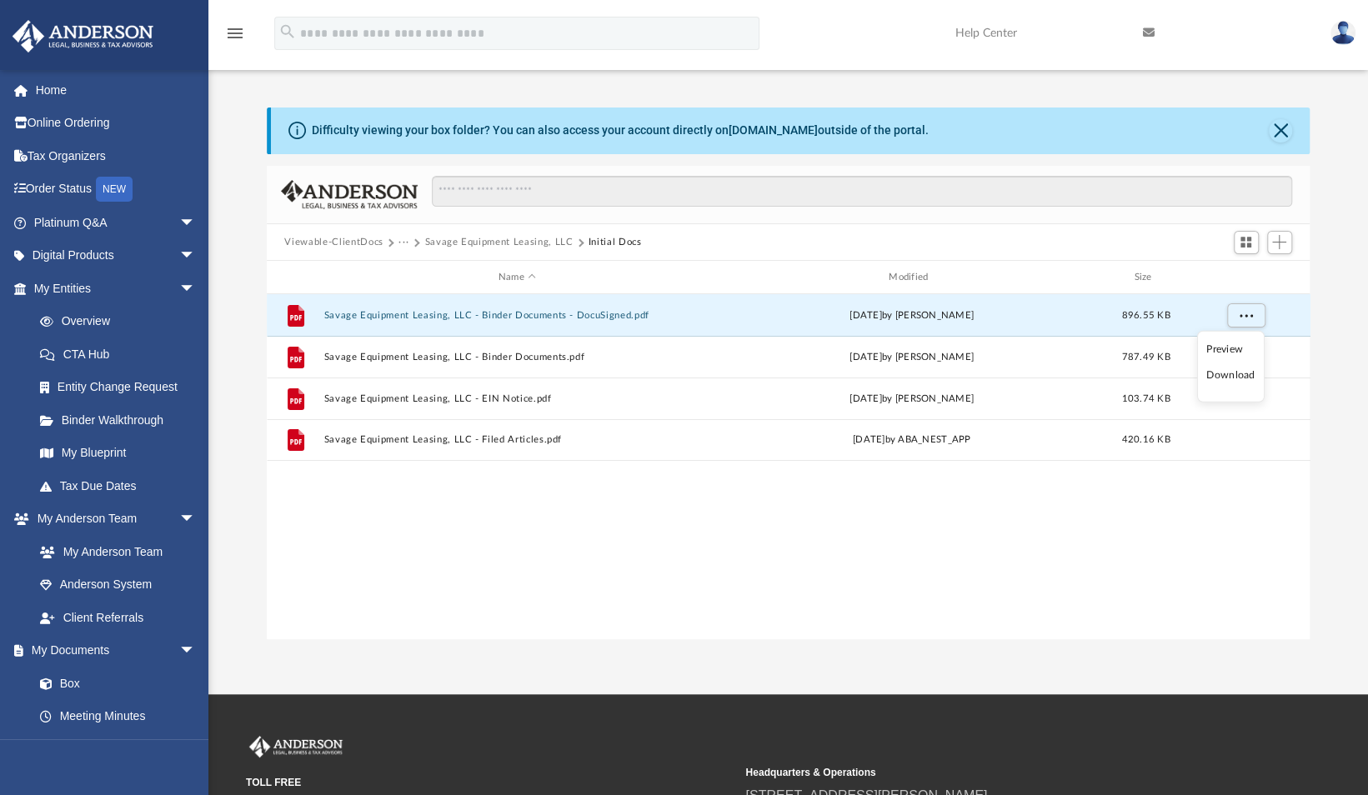
click at [1228, 375] on li "Download" at bounding box center [1230, 376] width 48 height 18
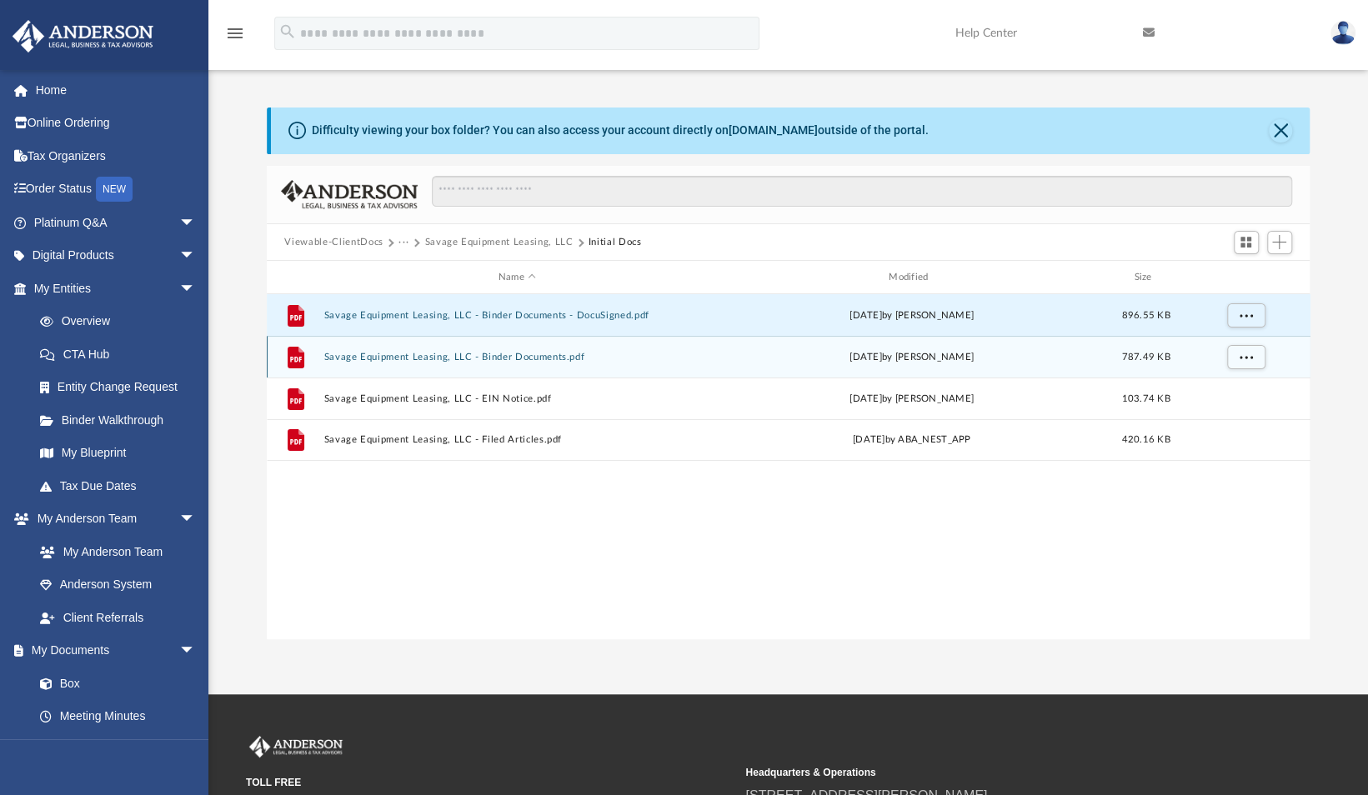
click at [1127, 355] on span "787.49 KB" at bounding box center [1145, 357] width 48 height 9
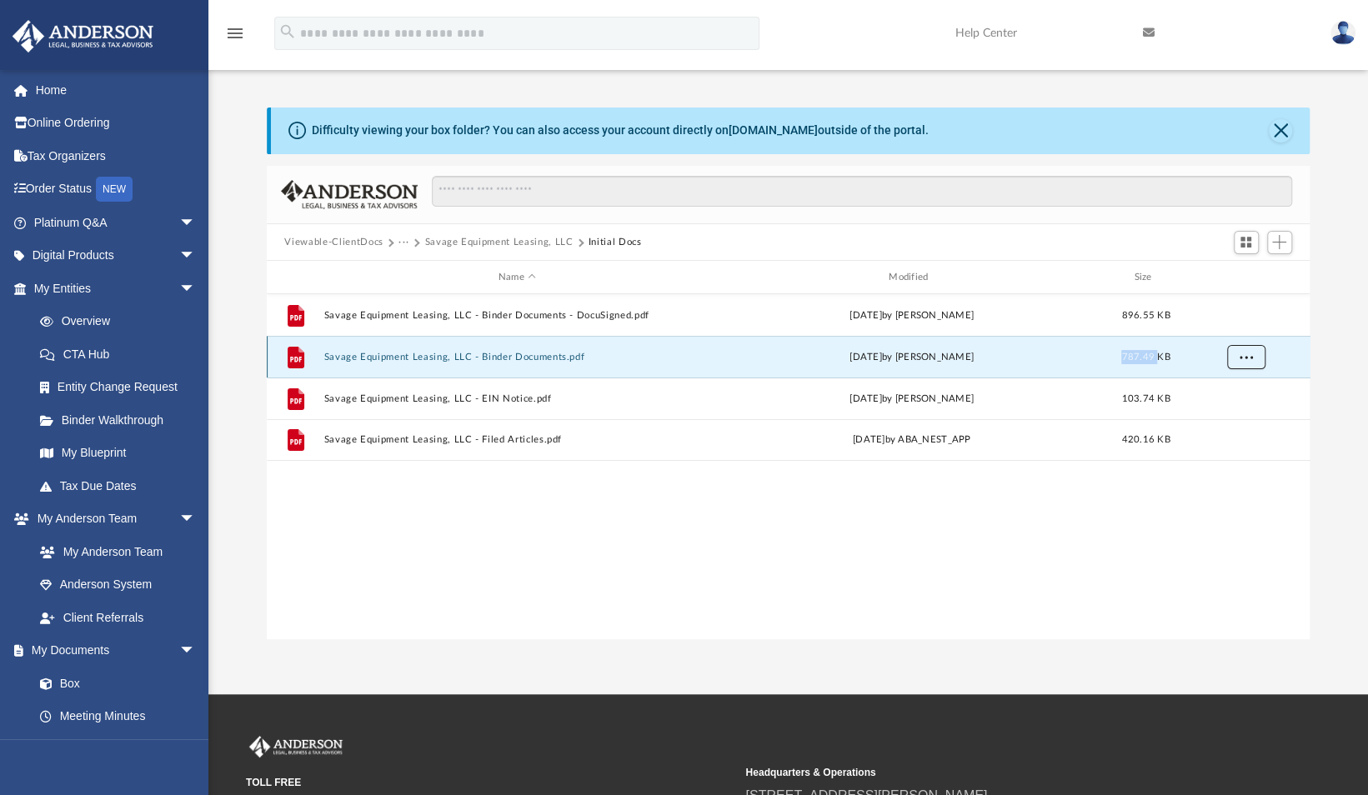
drag, startPoint x: 1127, startPoint y: 355, endPoint x: 1243, endPoint y: 355, distance: 115.9
click at [1243, 355] on span "More options" at bounding box center [1245, 357] width 13 height 9
click at [1235, 413] on li "Download" at bounding box center [1230, 417] width 48 height 18
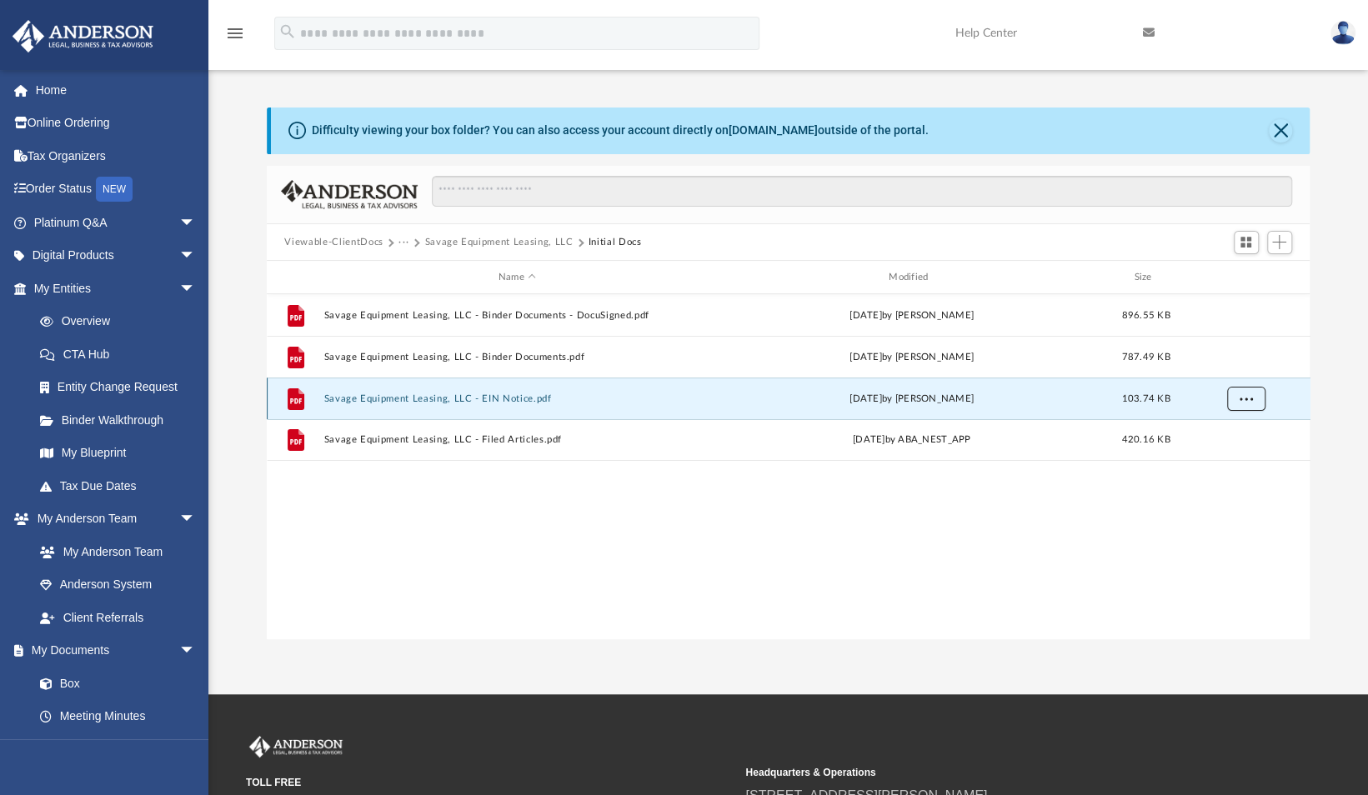
click at [1244, 400] on span "More options" at bounding box center [1245, 398] width 13 height 9
click at [1244, 402] on button "More options" at bounding box center [1245, 399] width 38 height 25
click at [1230, 459] on li "Download" at bounding box center [1230, 459] width 48 height 18
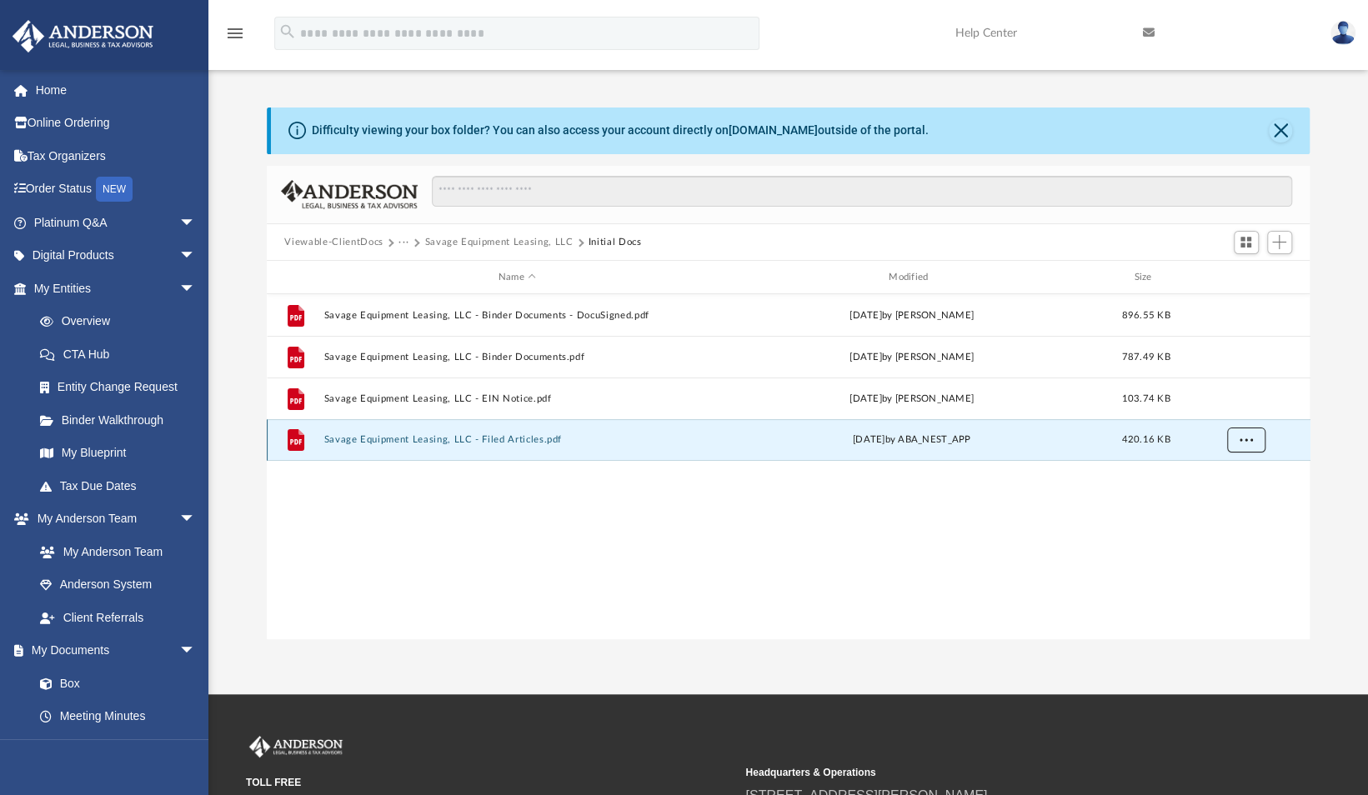
click at [1250, 433] on button "More options" at bounding box center [1245, 440] width 38 height 25
click at [1236, 500] on li "Download" at bounding box center [1230, 501] width 48 height 18
click at [348, 243] on button "Viewable-ClientDocs" at bounding box center [333, 242] width 98 height 15
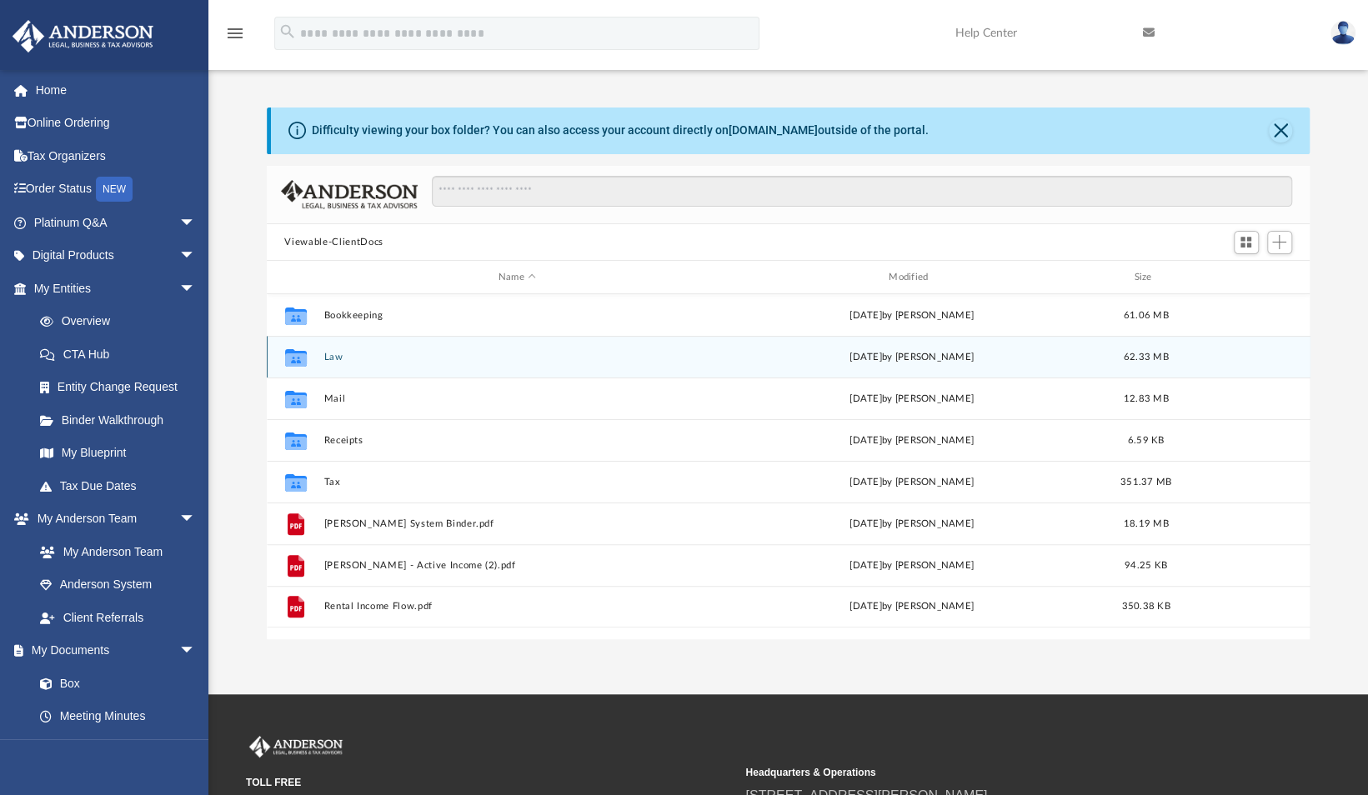
click at [343, 338] on div "Collaborated Folder Law Mon Sep 29 2025 by Skye Lovelace 62.33 MB" at bounding box center [789, 357] width 1044 height 42
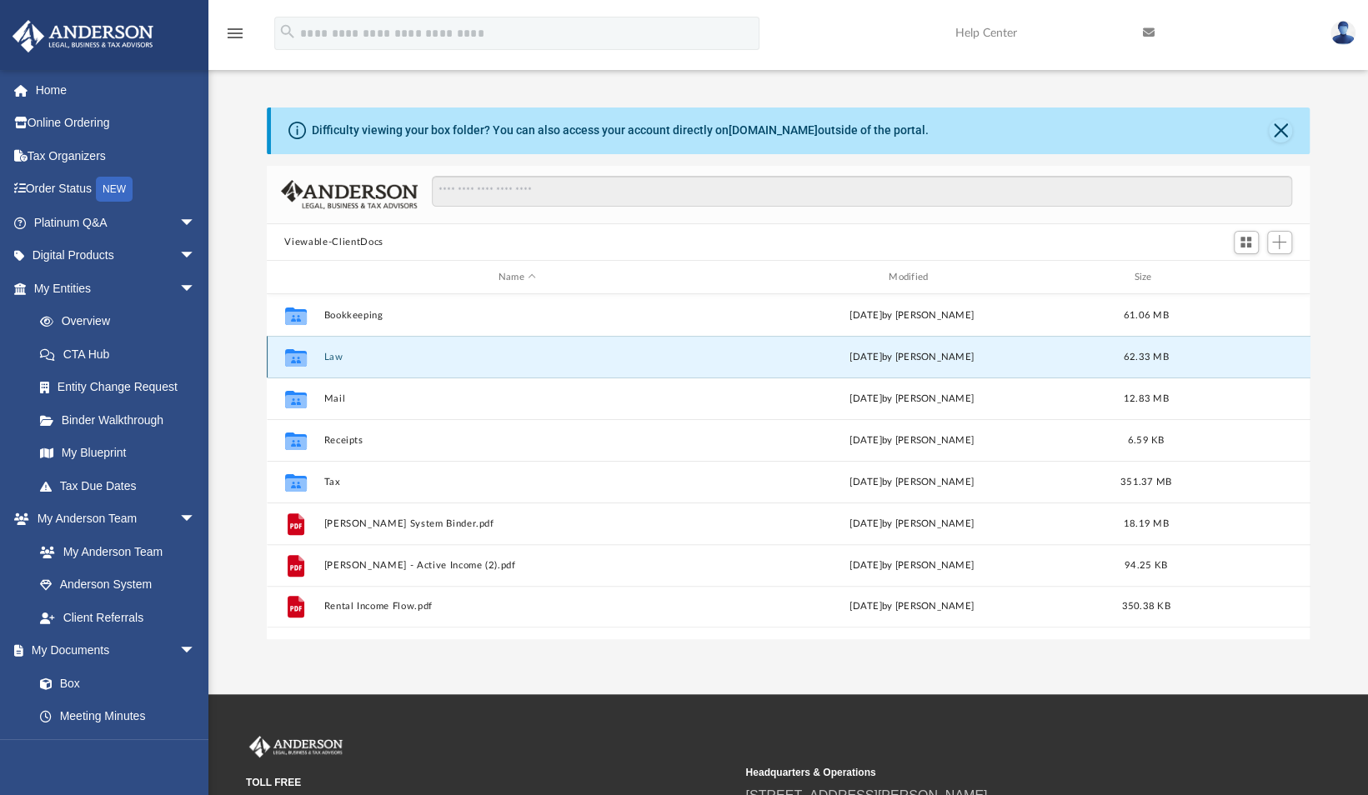
click at [334, 358] on button "Law" at bounding box center [516, 357] width 387 height 11
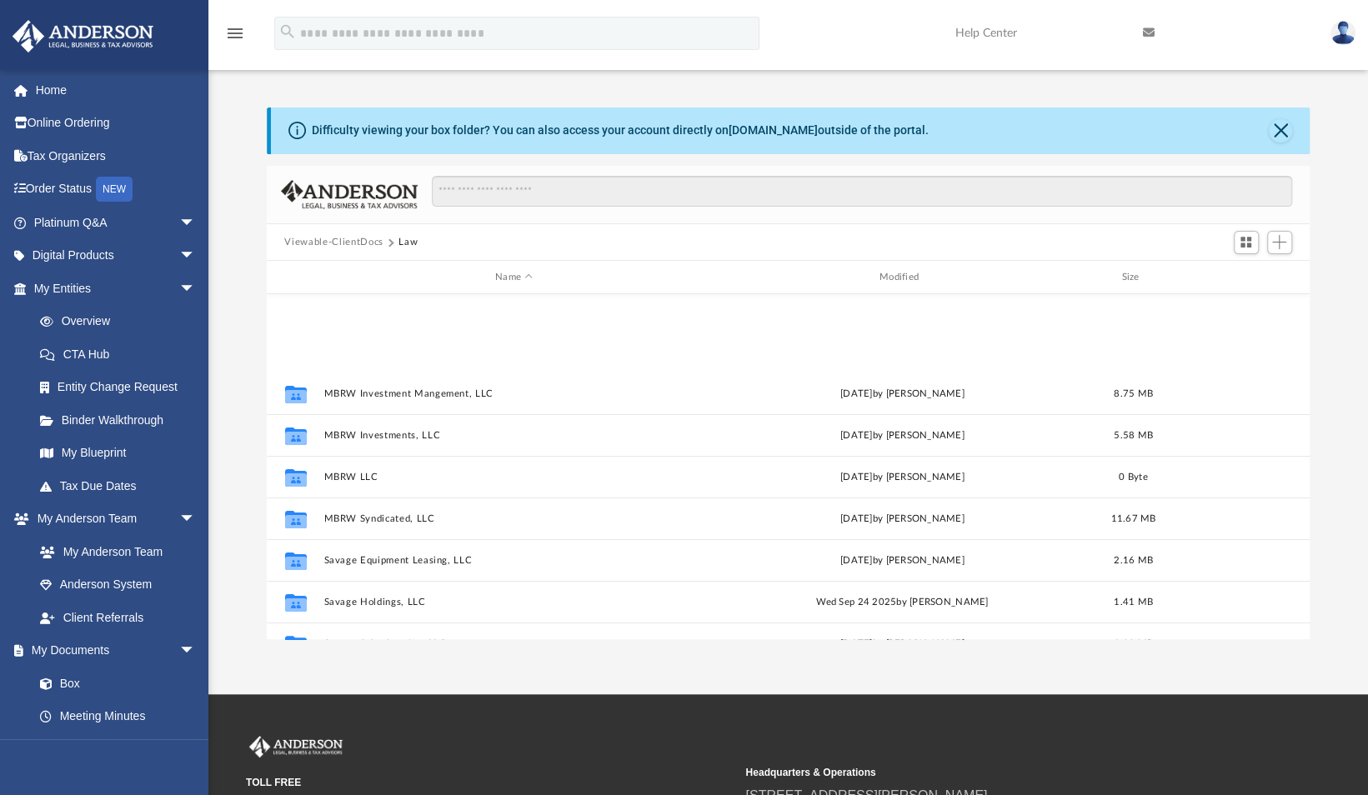
scroll to position [320, 0]
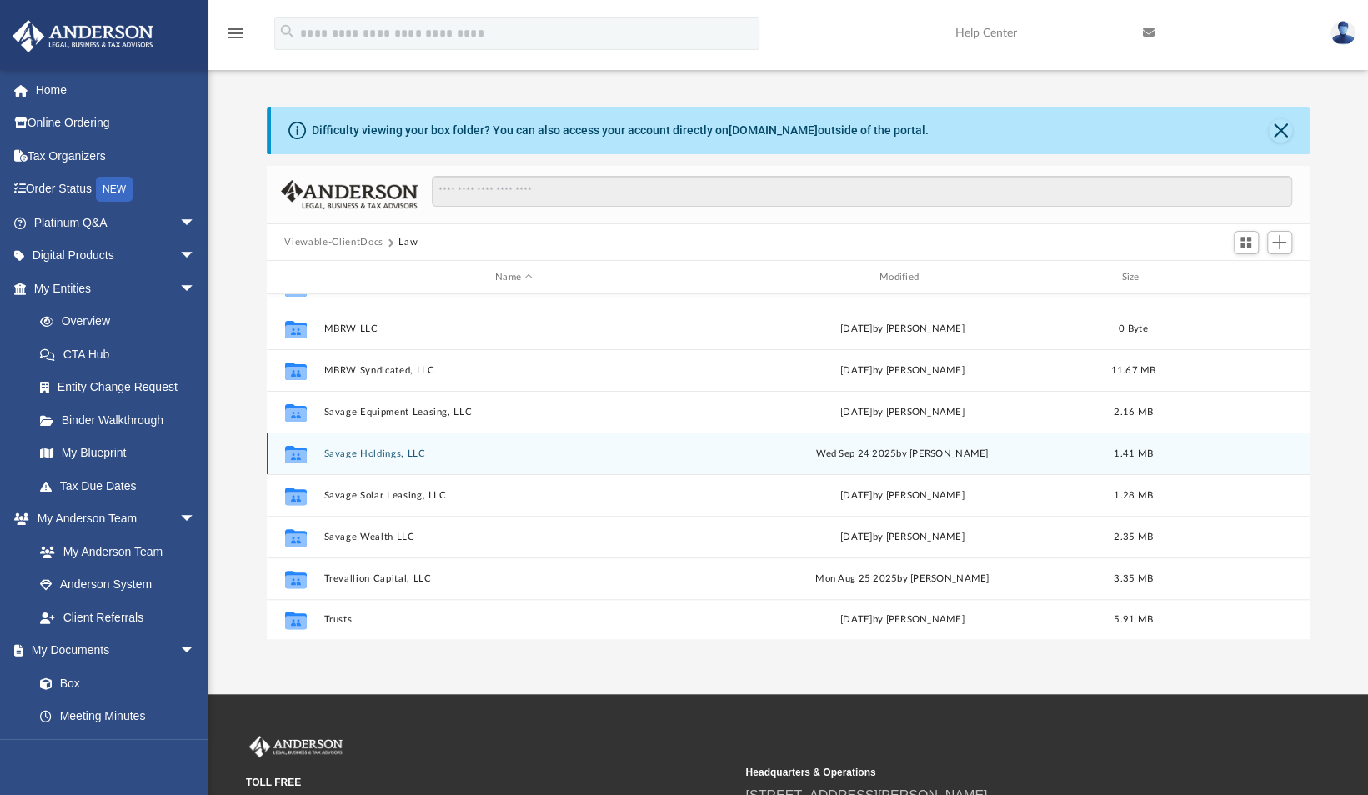
click at [397, 452] on button "Savage Holdings, LLC" at bounding box center [513, 453] width 381 height 11
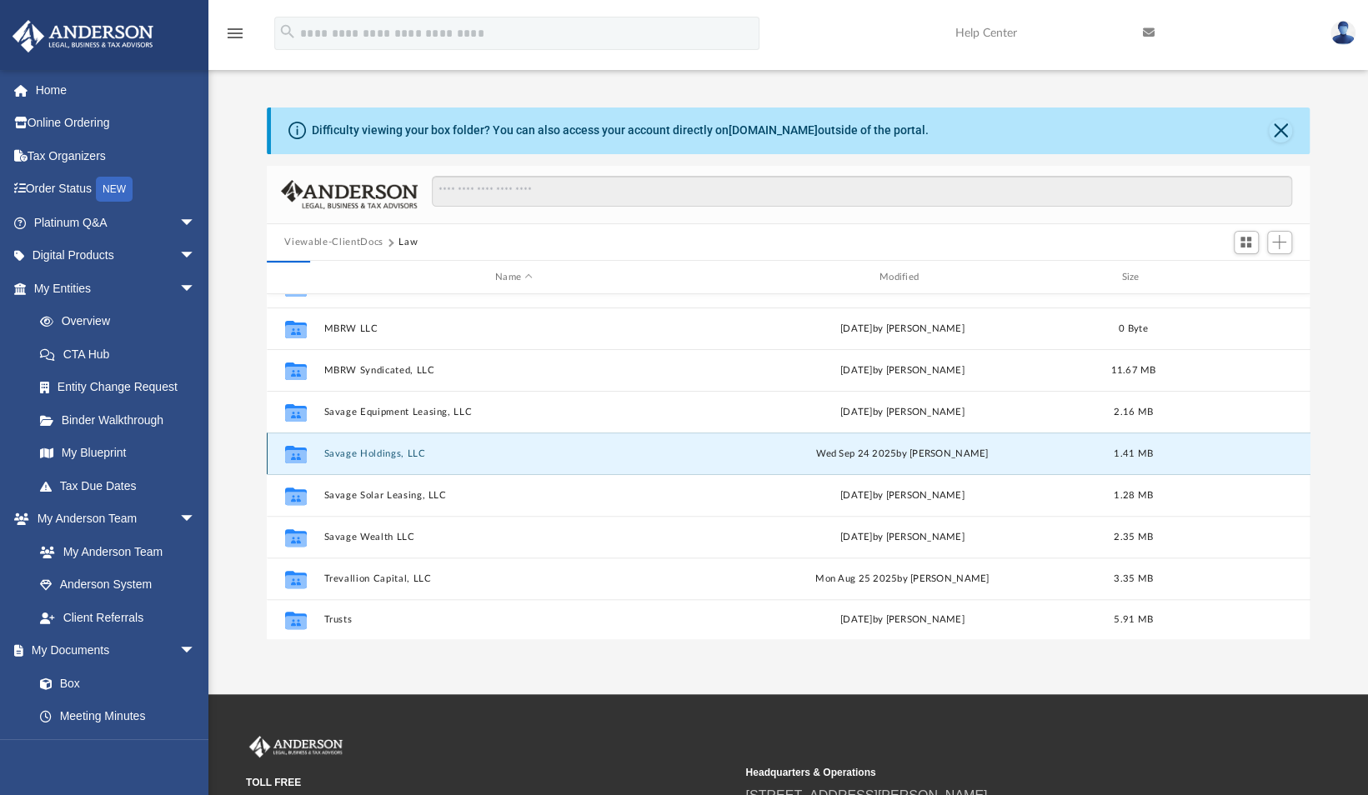
scroll to position [0, 0]
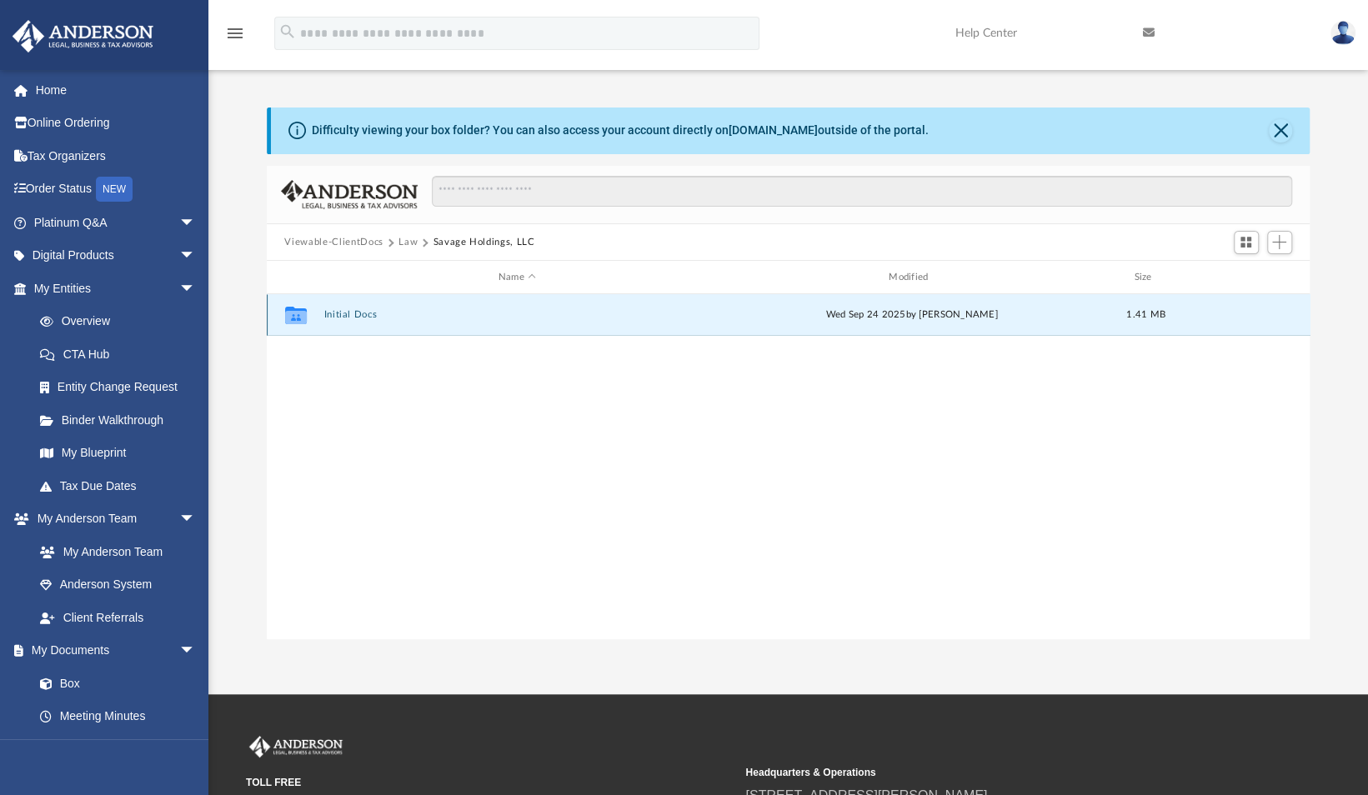
click at [365, 313] on button "Initial Docs" at bounding box center [516, 315] width 387 height 11
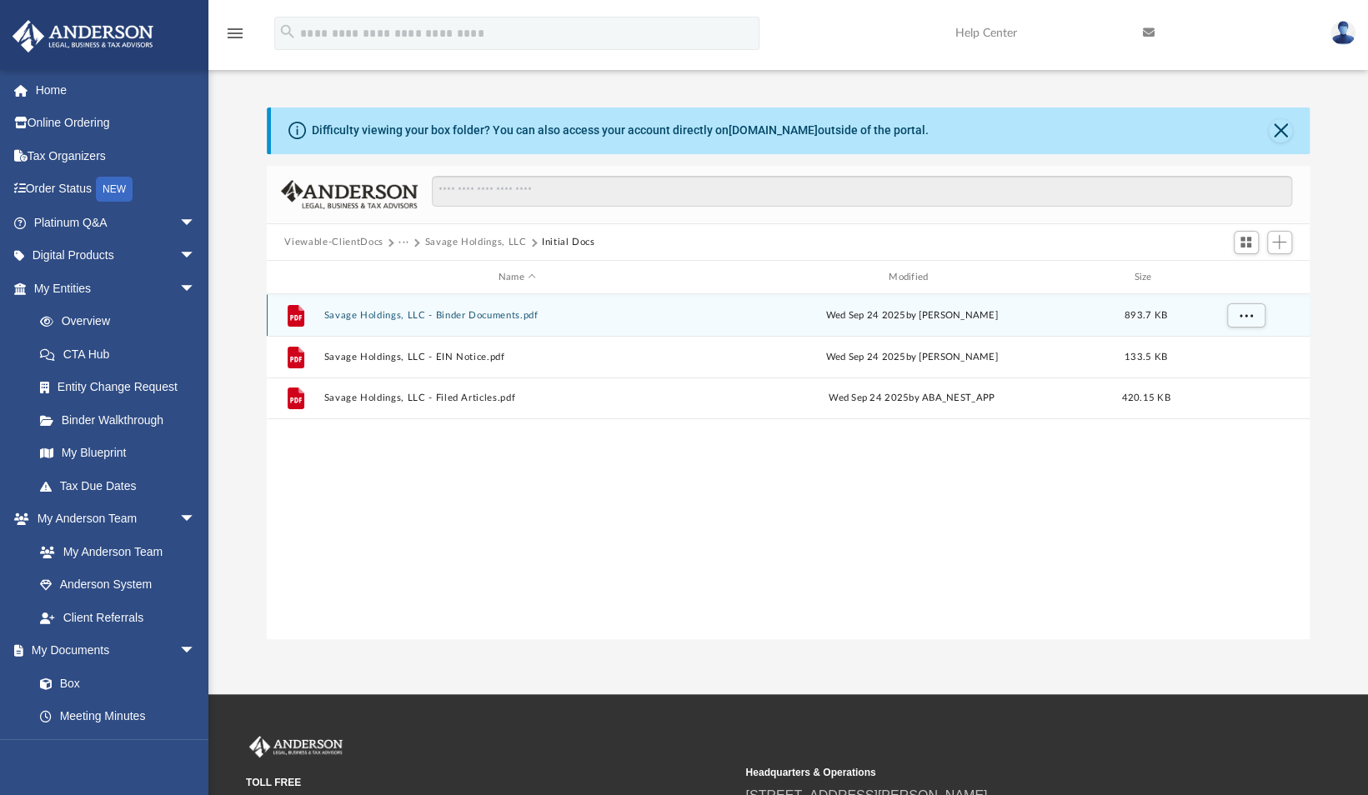
click at [519, 312] on button "Savage Holdings, LLC - Binder Documents.pdf" at bounding box center [516, 315] width 387 height 11
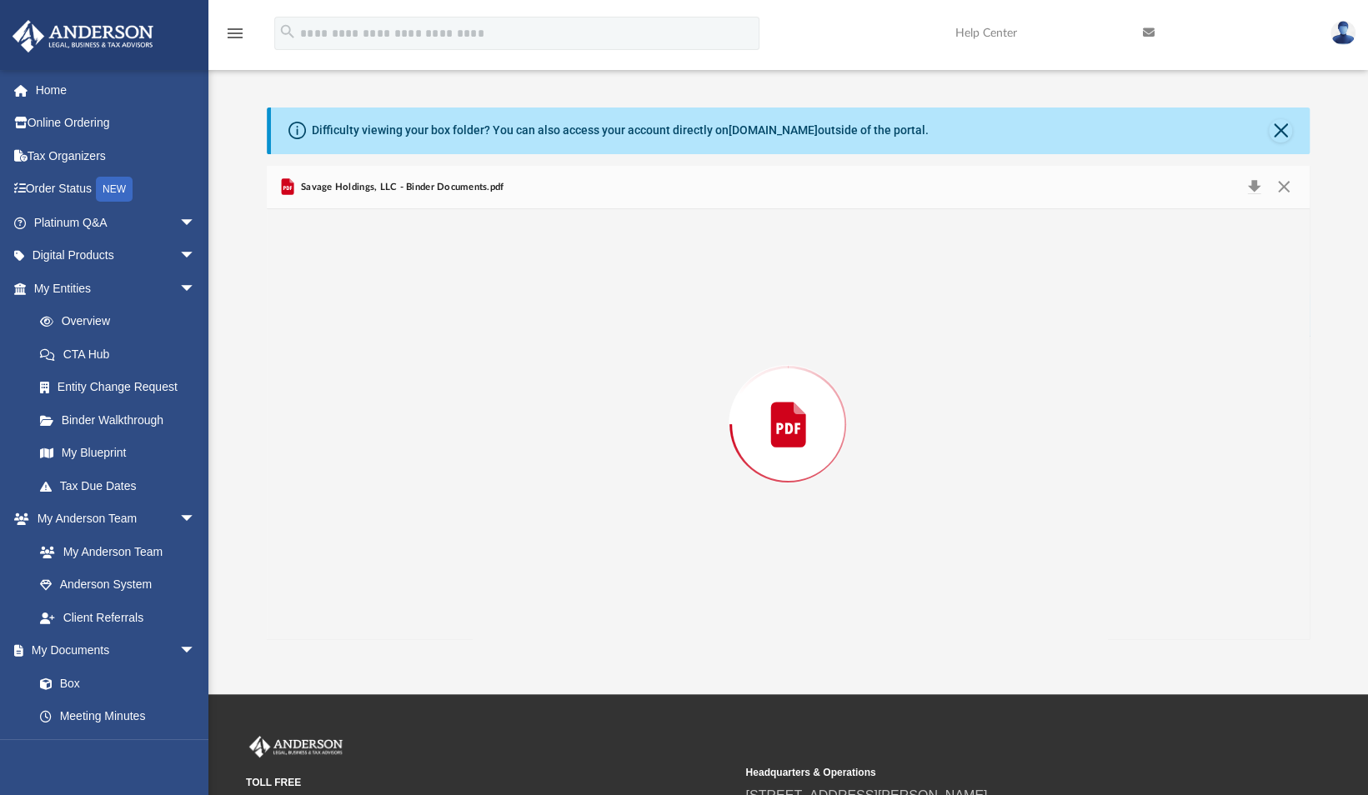
click at [519, 312] on div "Preview" at bounding box center [789, 424] width 1044 height 430
click at [1280, 133] on button "Close" at bounding box center [1280, 130] width 23 height 23
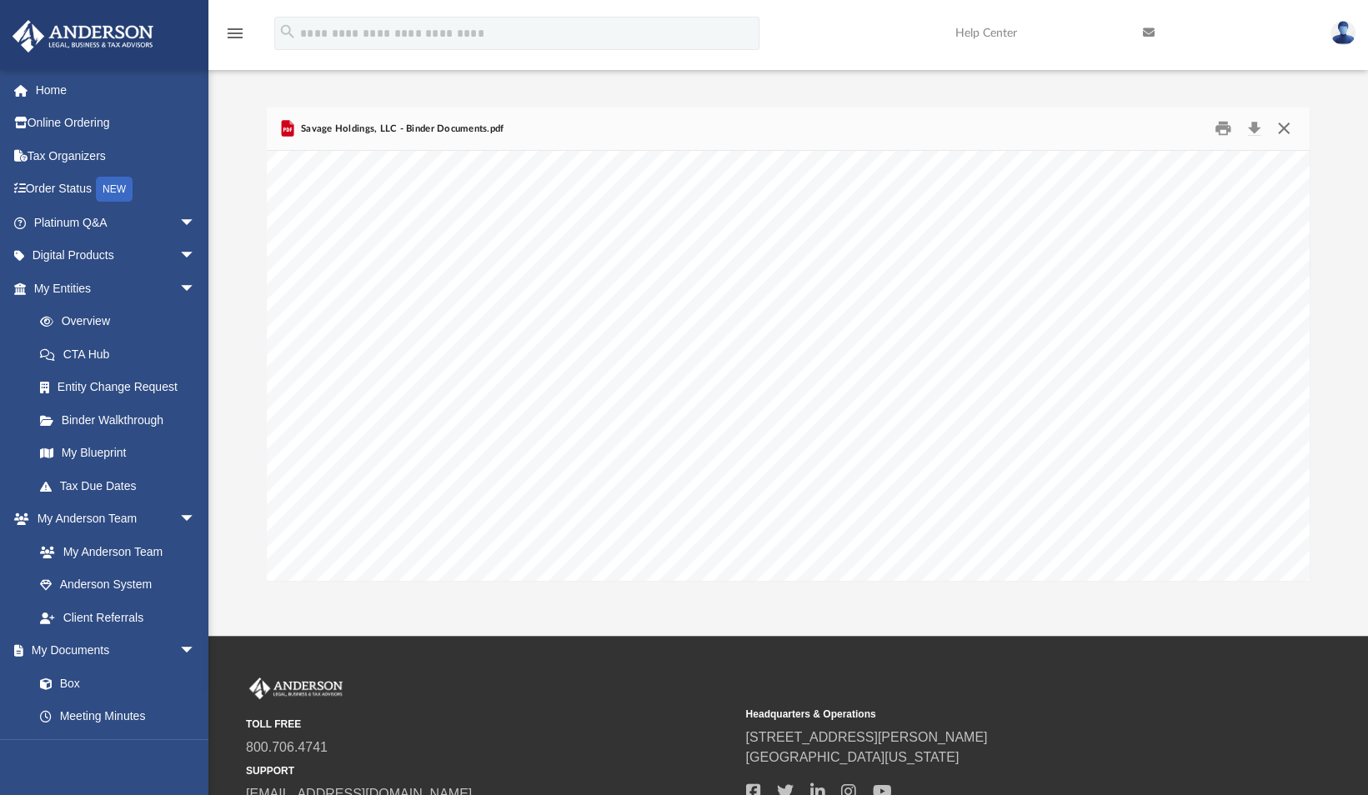
click at [1285, 126] on button "Close" at bounding box center [1284, 129] width 30 height 26
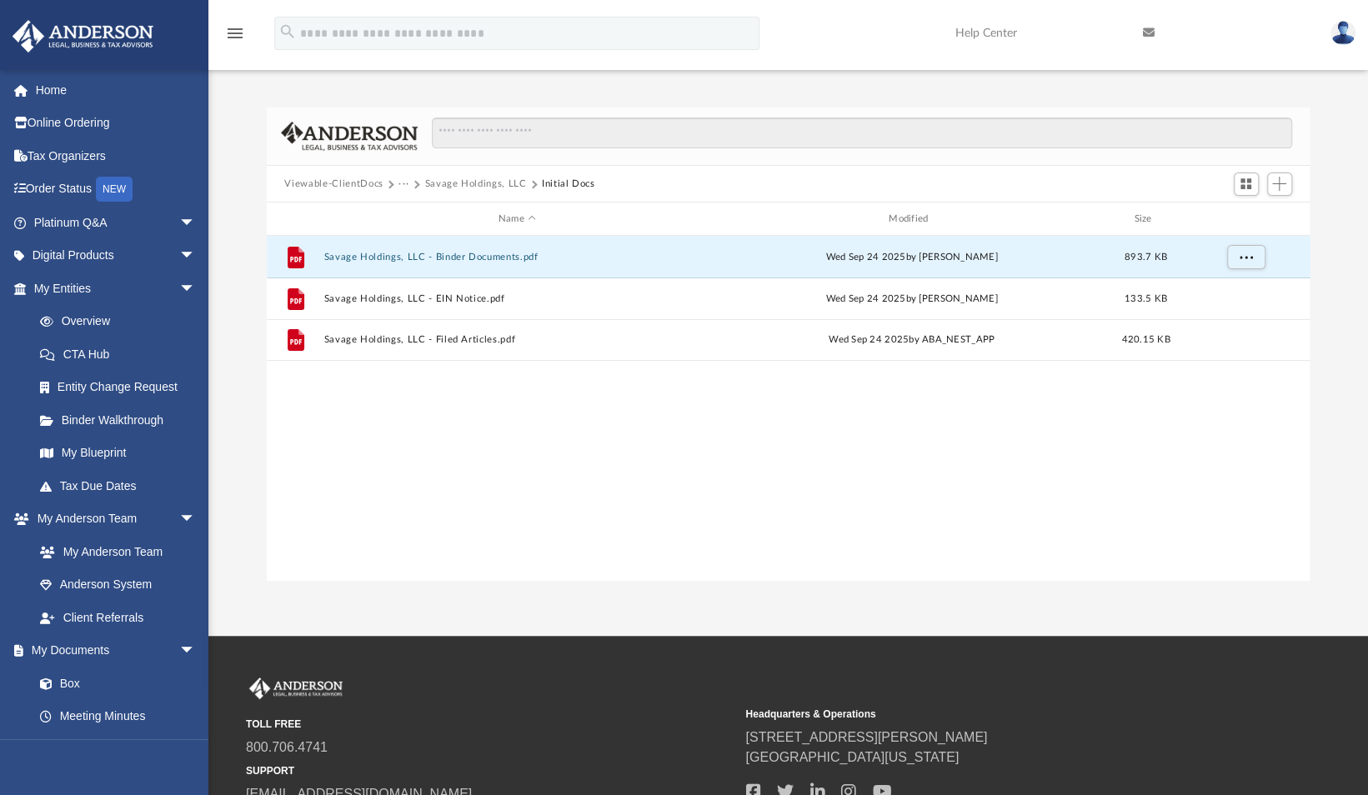
click at [402, 183] on button "···" at bounding box center [403, 184] width 11 height 15
click at [413, 216] on li "Law" at bounding box center [417, 213] width 19 height 18
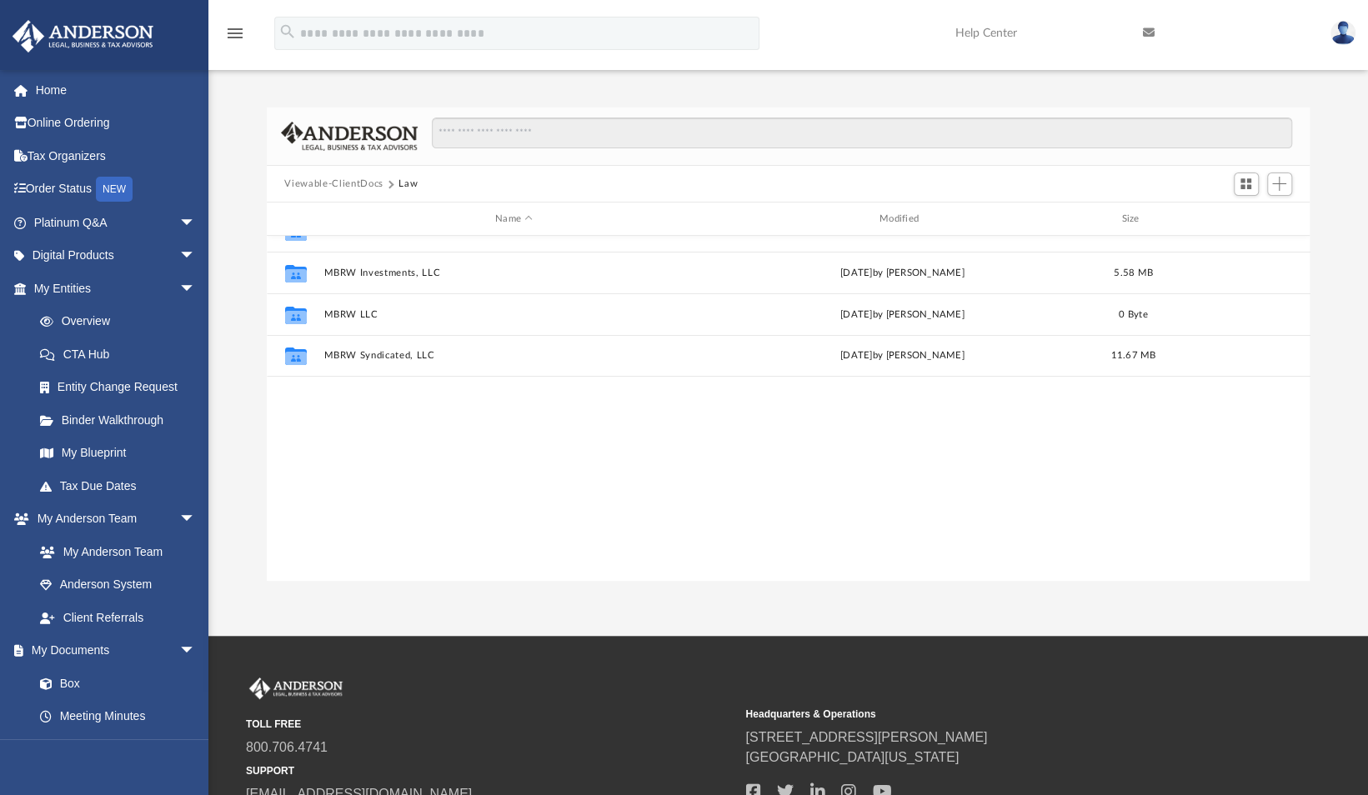
scroll to position [320, 0]
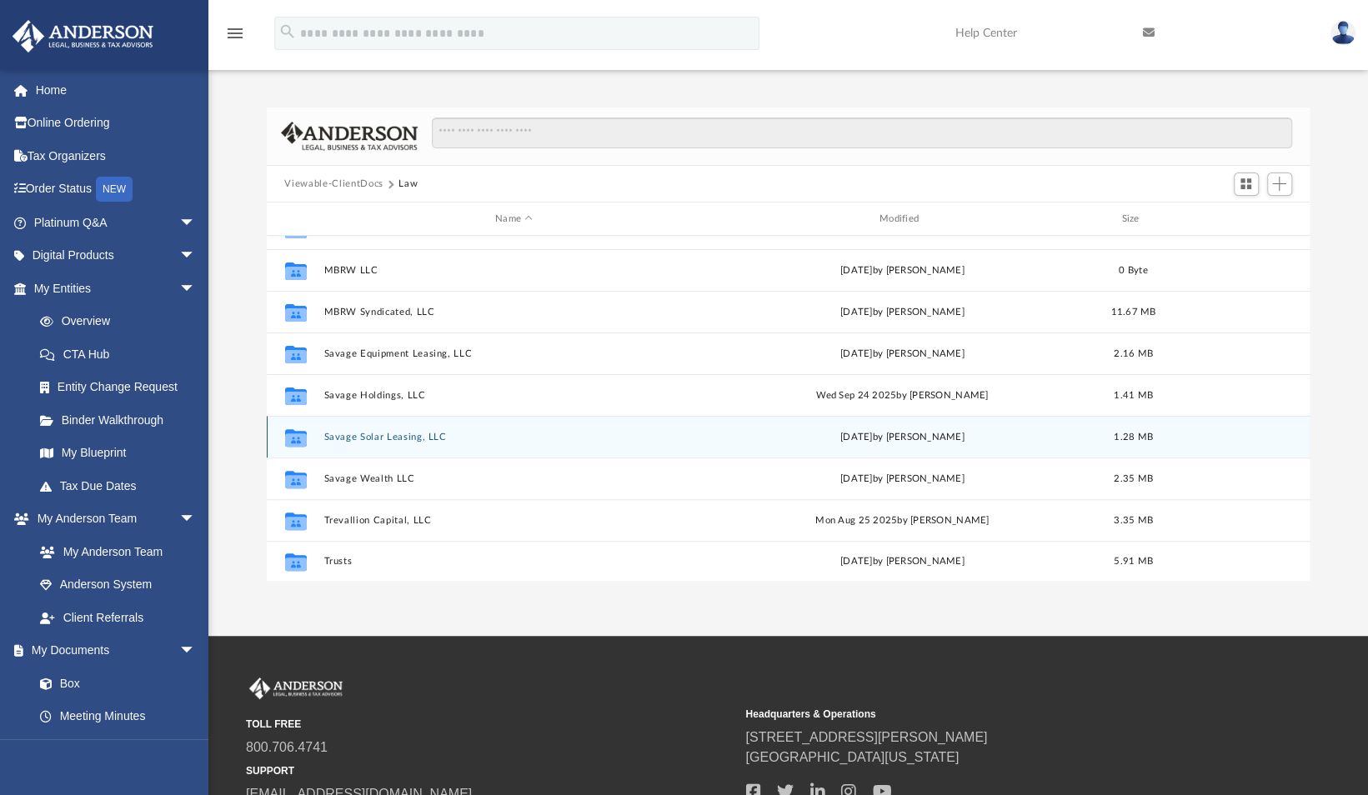
click at [407, 432] on button "Savage Solar Leasing, LLC" at bounding box center [513, 437] width 381 height 11
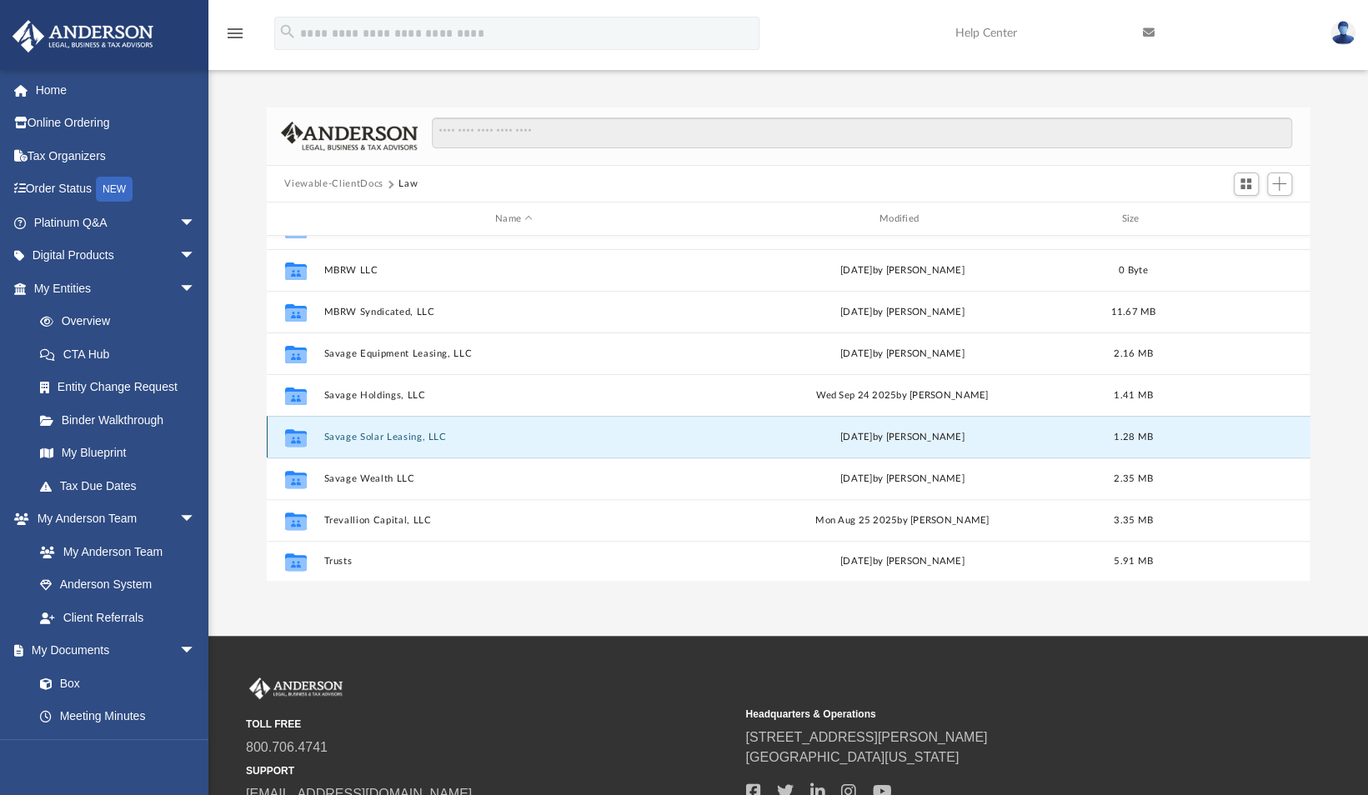
click at [407, 432] on button "Savage Solar Leasing, LLC" at bounding box center [513, 437] width 381 height 11
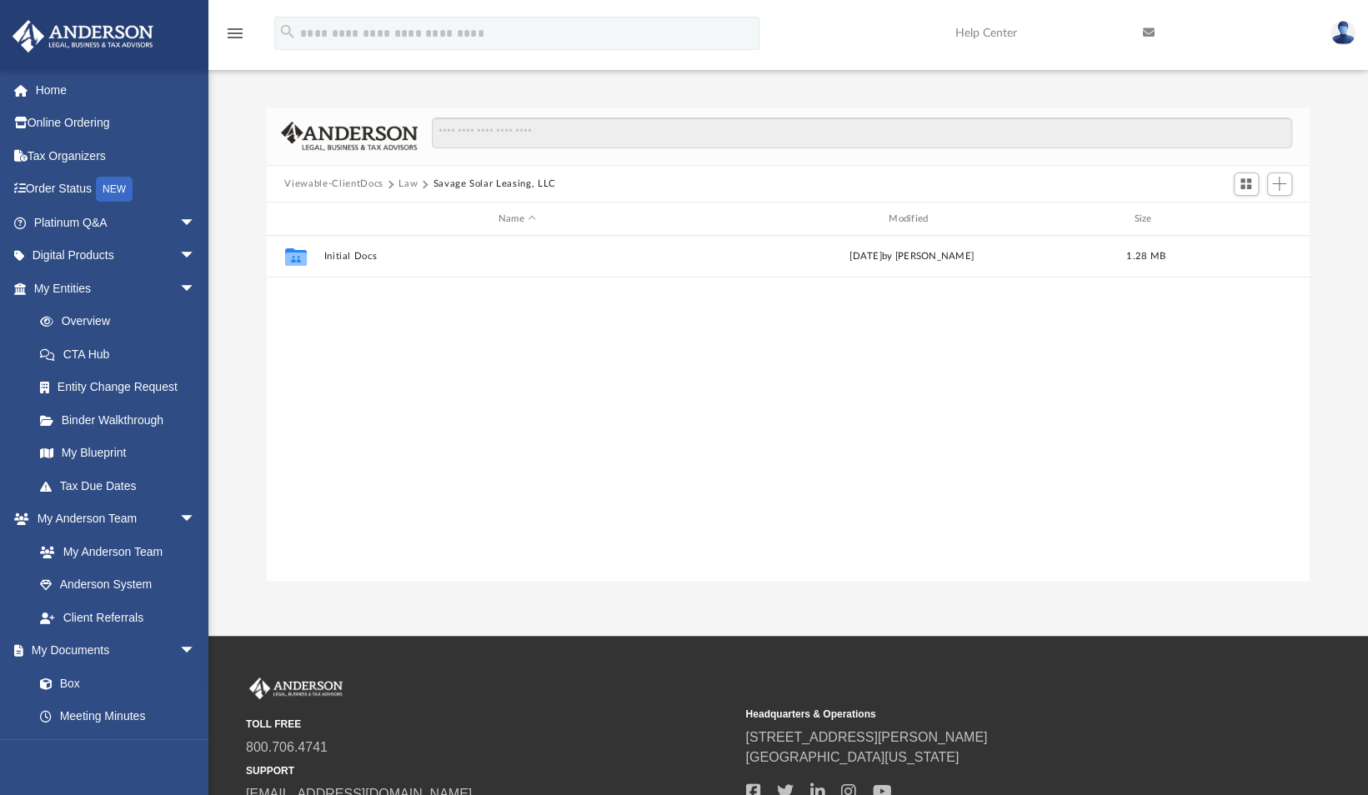
scroll to position [0, 0]
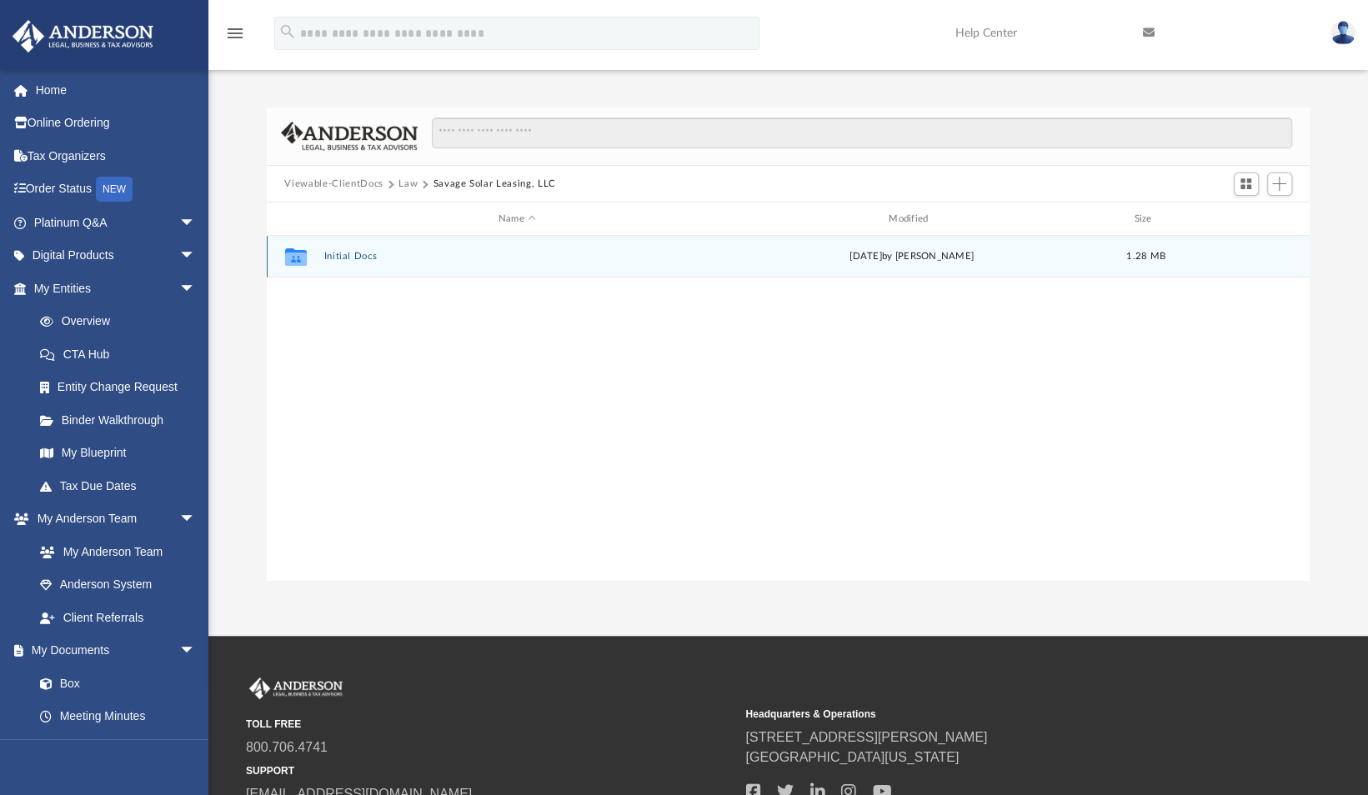
click at [348, 263] on div "Collaborated Folder Initial Docs Mon Sep 29 2025 by Skye Lovelace 1.28 MB" at bounding box center [789, 257] width 1044 height 42
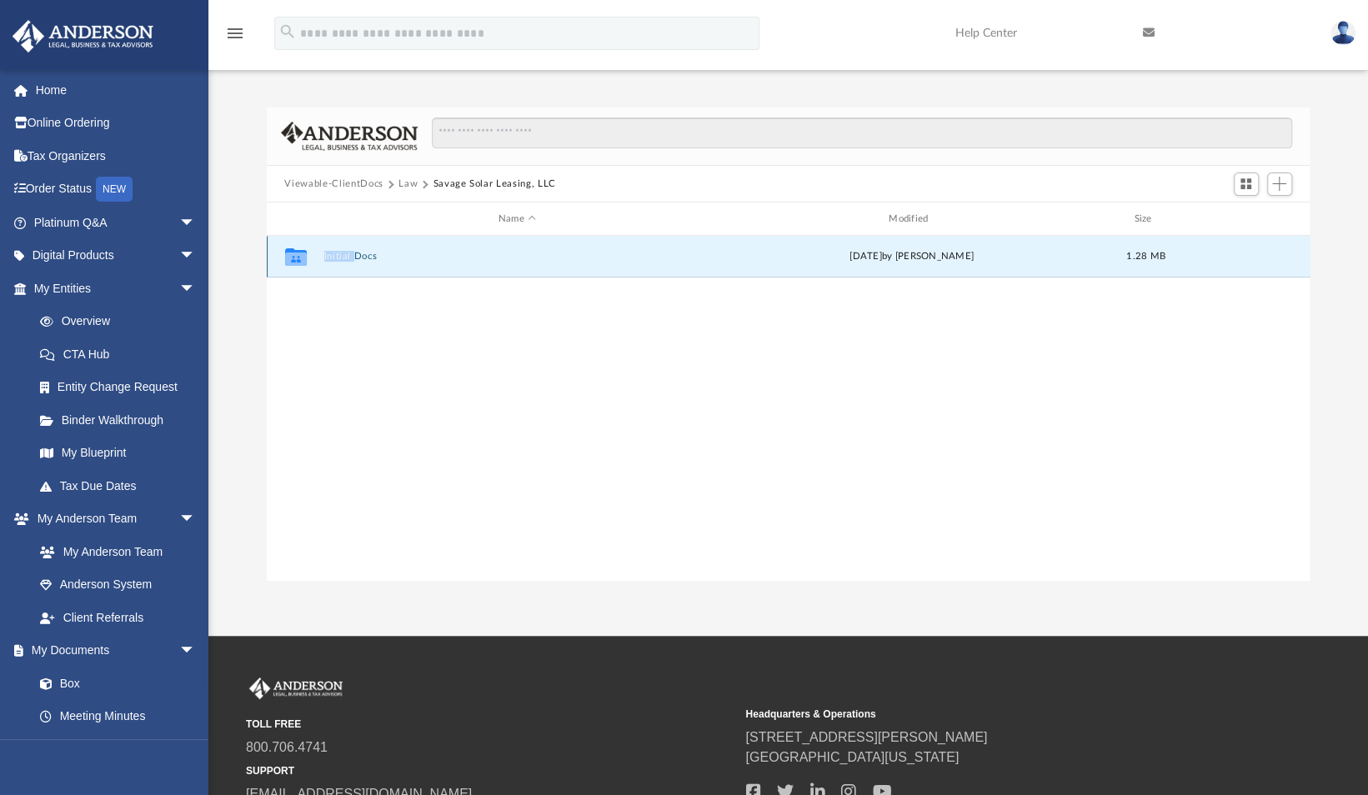
click at [348, 263] on div "Collaborated Folder Initial Docs Mon Sep 29 2025 by Skye Lovelace 1.28 MB" at bounding box center [789, 257] width 1044 height 42
drag, startPoint x: 348, startPoint y: 263, endPoint x: 370, endPoint y: 260, distance: 22.8
click at [370, 260] on button "Initial Docs" at bounding box center [516, 257] width 387 height 11
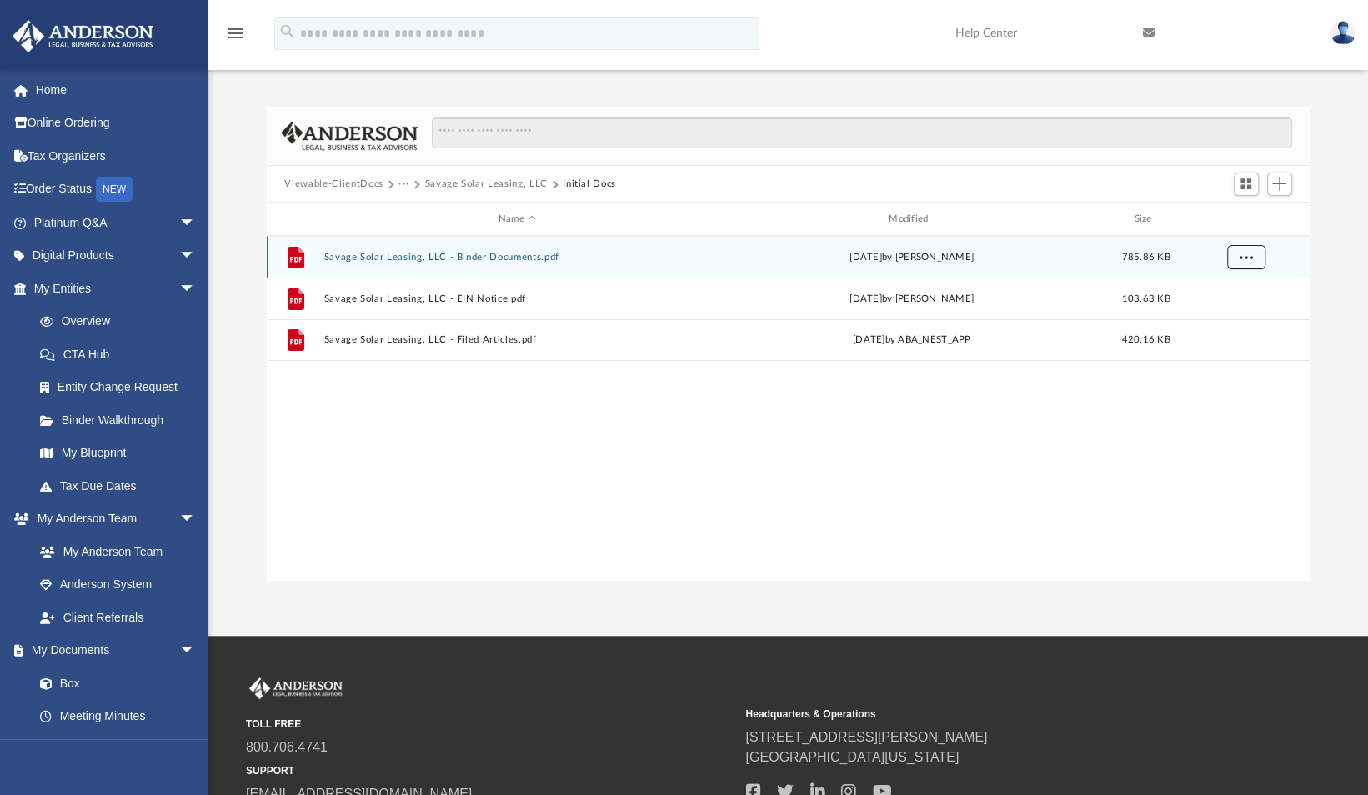
click at [1257, 254] on button "More options" at bounding box center [1245, 257] width 38 height 25
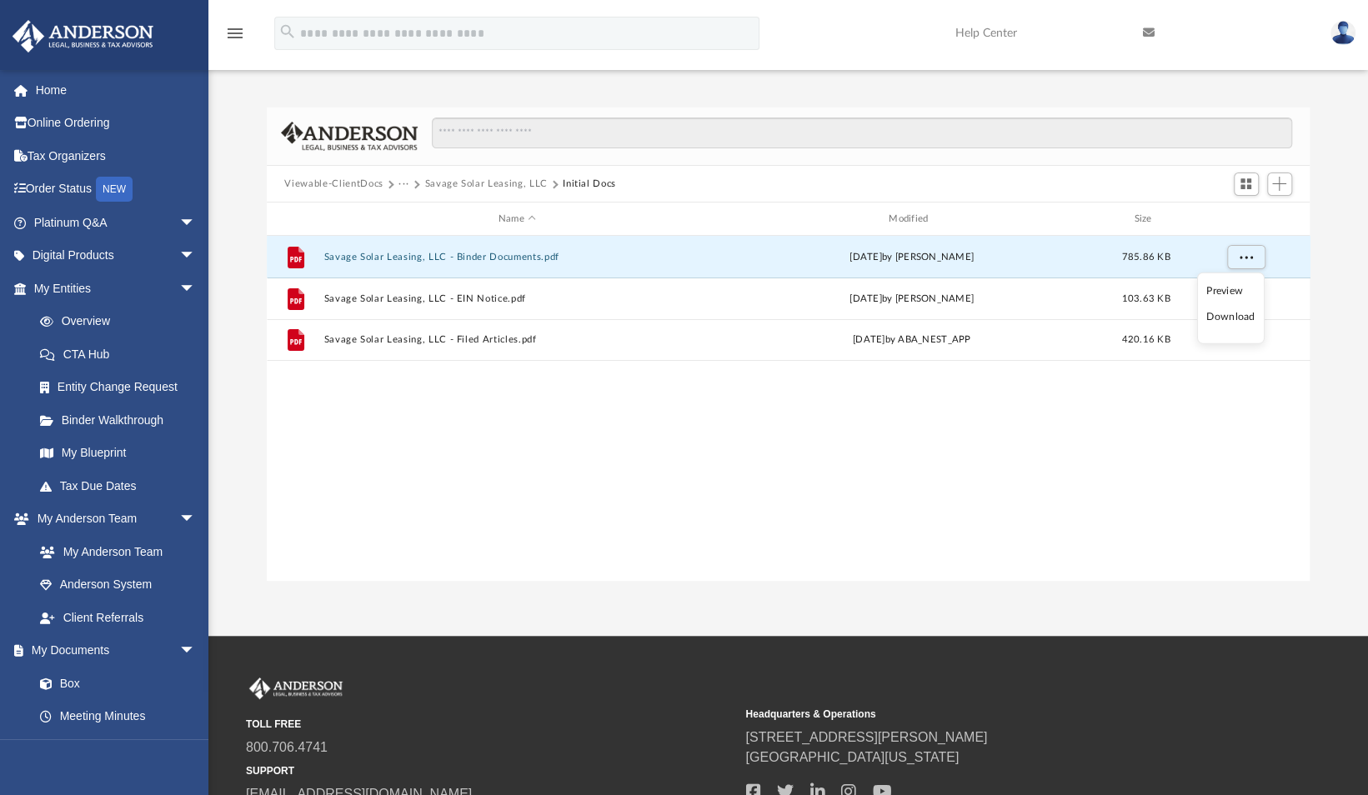
click at [1232, 312] on li "Download" at bounding box center [1230, 317] width 48 height 18
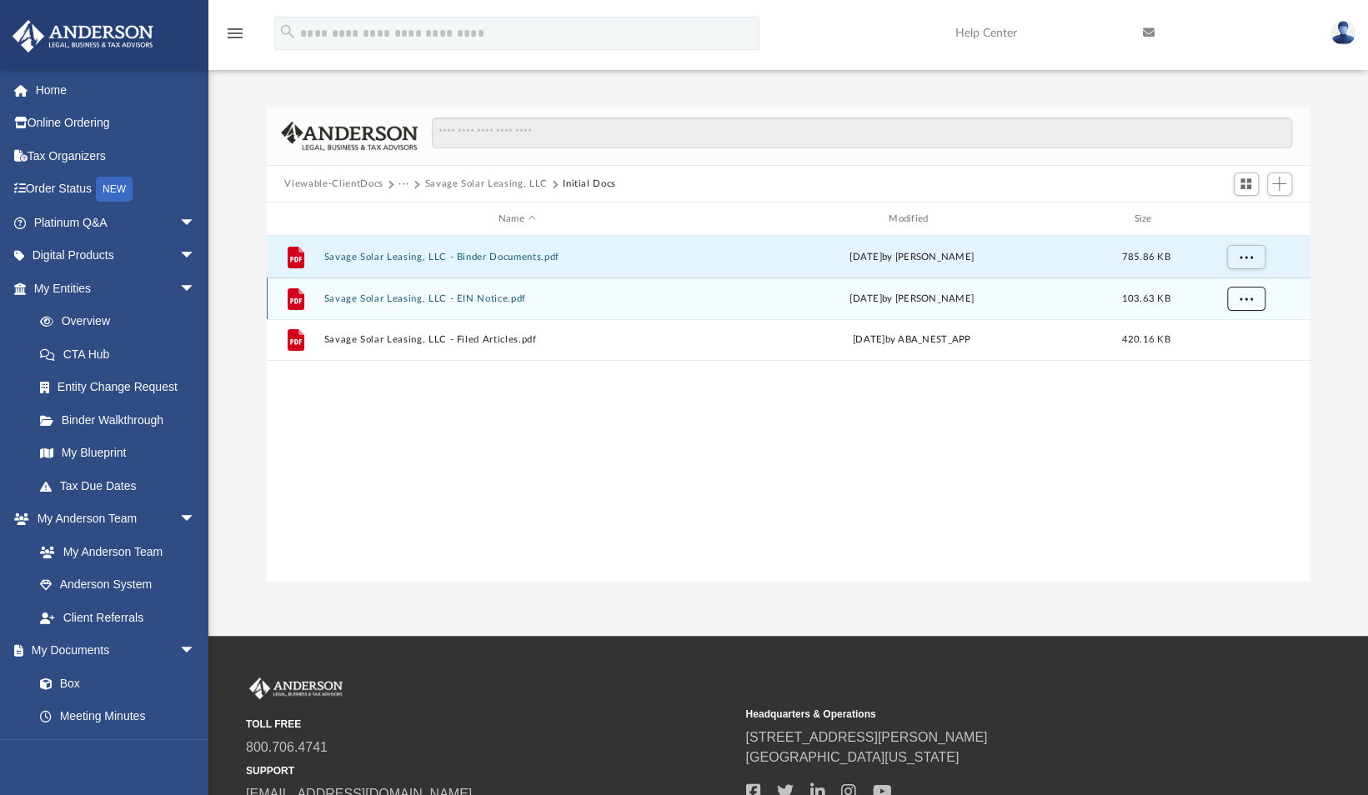
click at [1248, 297] on span "More options" at bounding box center [1245, 298] width 13 height 9
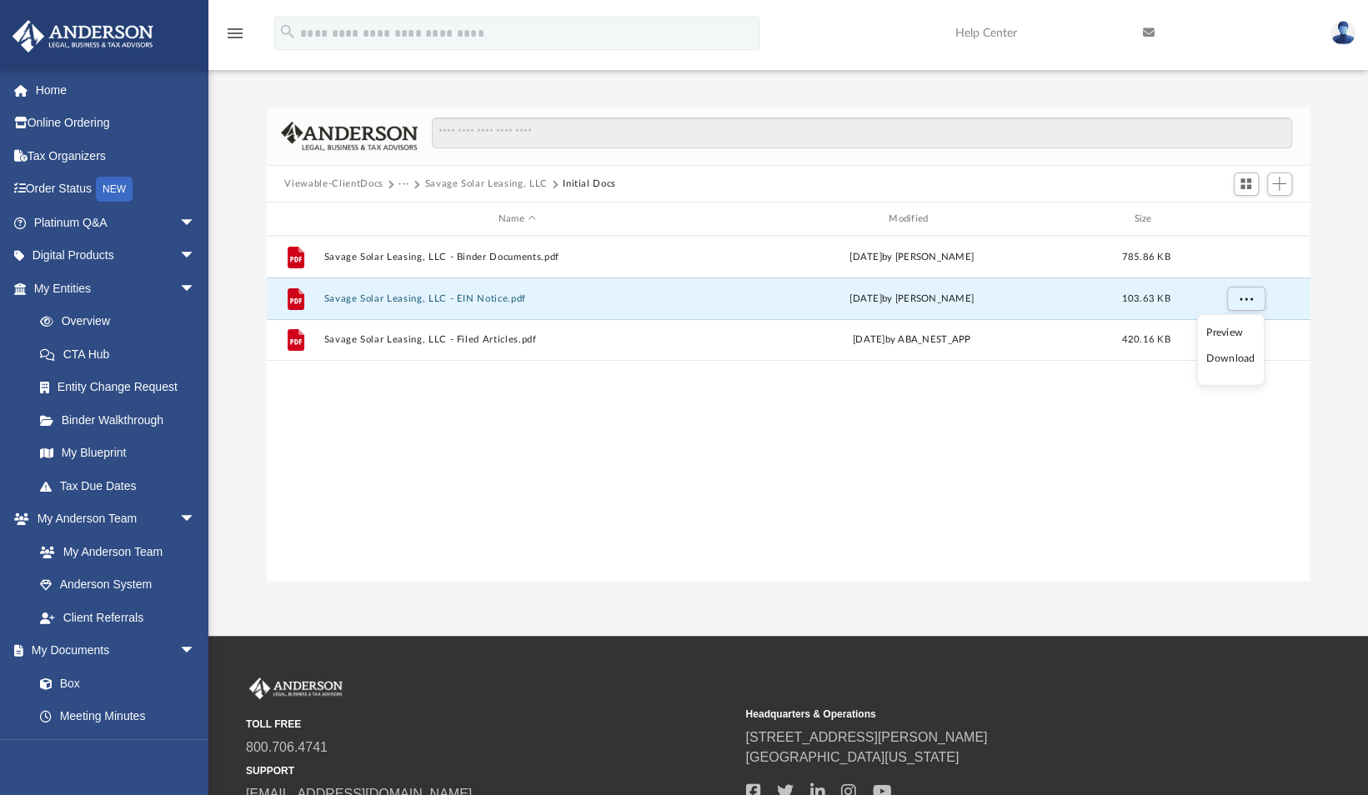
click at [1227, 365] on li "Download" at bounding box center [1230, 359] width 48 height 18
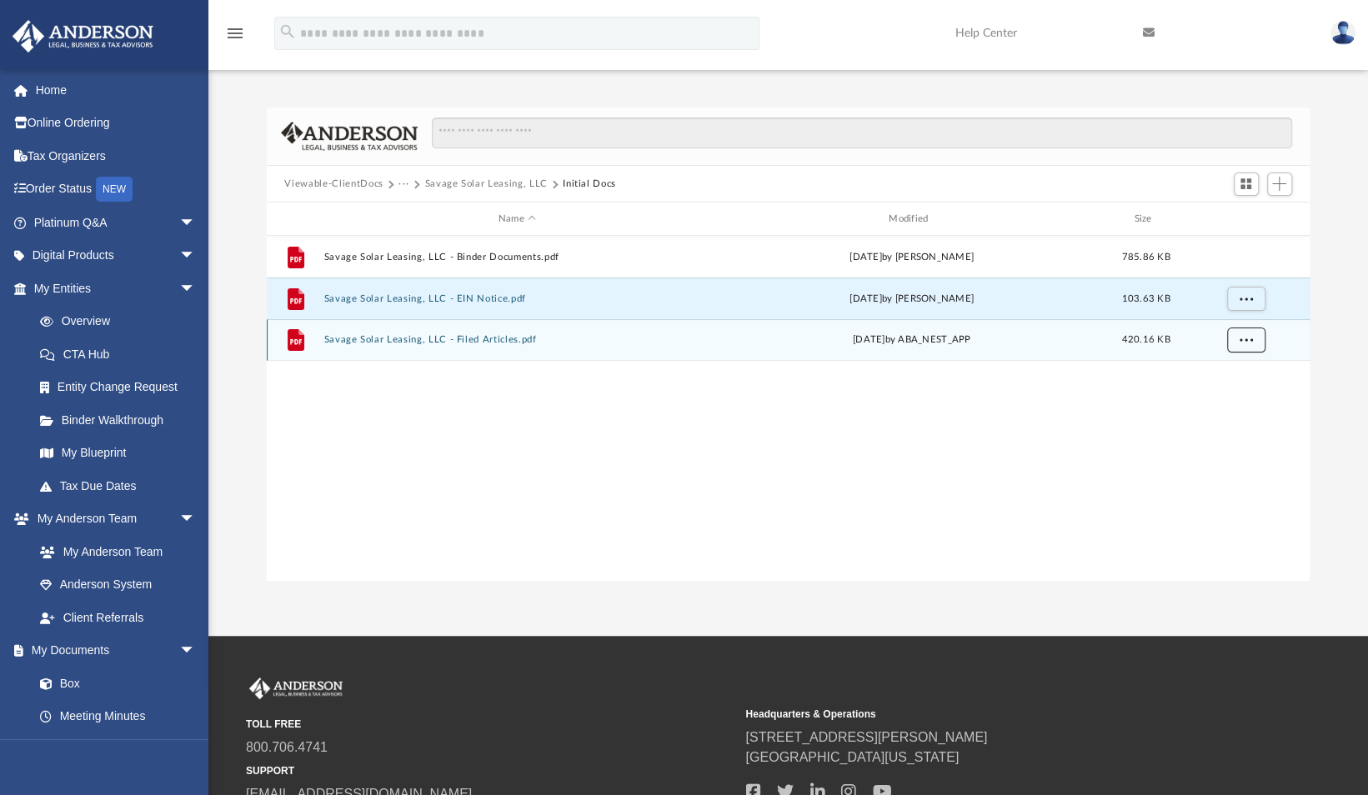
click at [1250, 338] on span "More options" at bounding box center [1245, 339] width 13 height 9
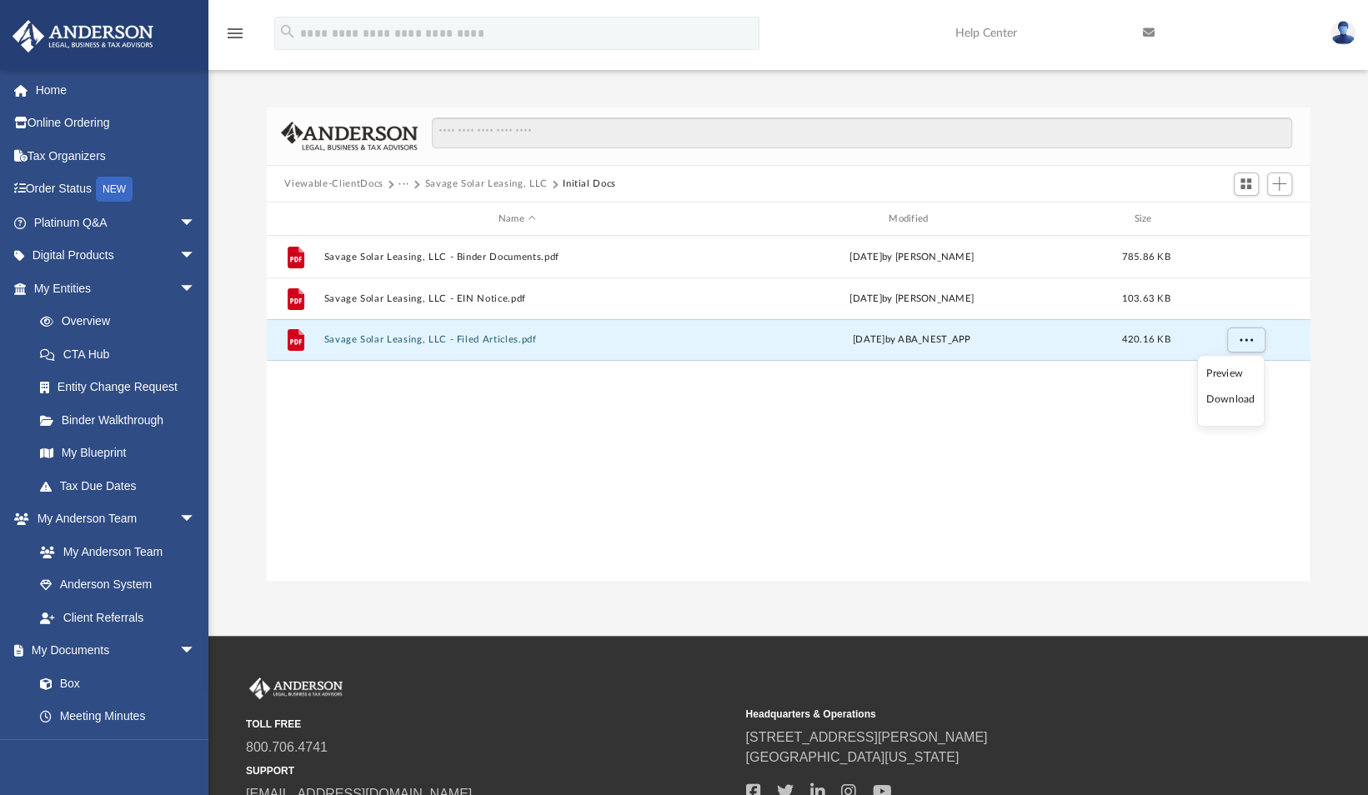
click at [1226, 405] on li "Download" at bounding box center [1230, 401] width 48 height 18
click at [1256, 342] on button "More options" at bounding box center [1245, 340] width 38 height 25
click at [1226, 403] on li "Download" at bounding box center [1230, 401] width 48 height 18
